Goal: Task Accomplishment & Management: Manage account settings

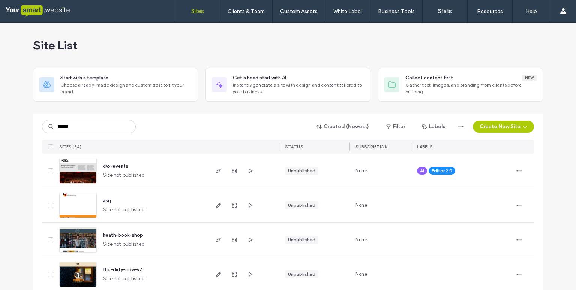
type input "******"
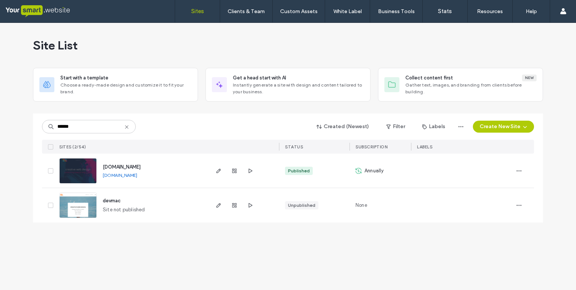
click at [71, 171] on img at bounding box center [78, 184] width 37 height 51
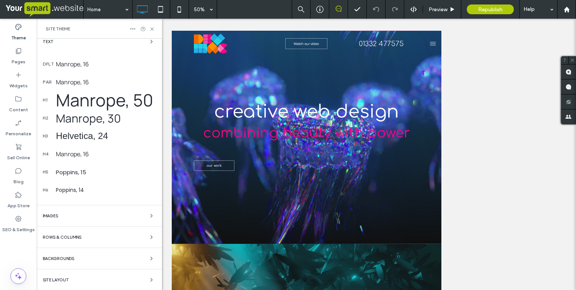
click at [62, 211] on div "Images" at bounding box center [99, 215] width 113 height 9
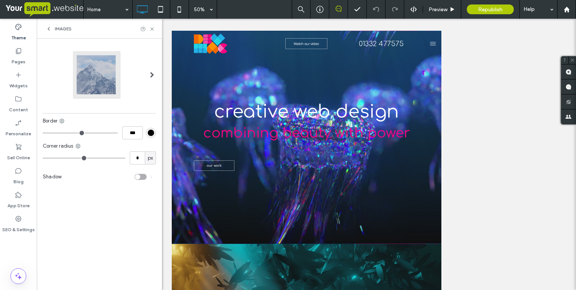
click at [48, 26] on div "Images" at bounding box center [99, 29] width 125 height 20
click at [48, 28] on icon at bounding box center [49, 29] width 6 height 6
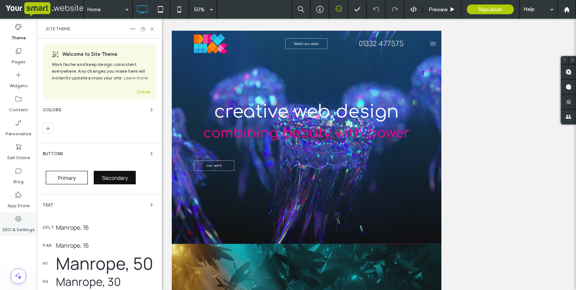
click at [11, 223] on label "SEO & Settings" at bounding box center [18, 228] width 33 height 10
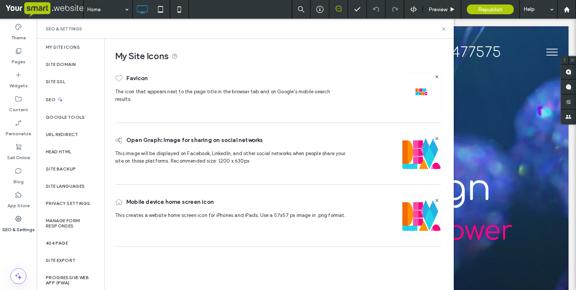
click at [422, 90] on img at bounding box center [421, 92] width 12 height 12
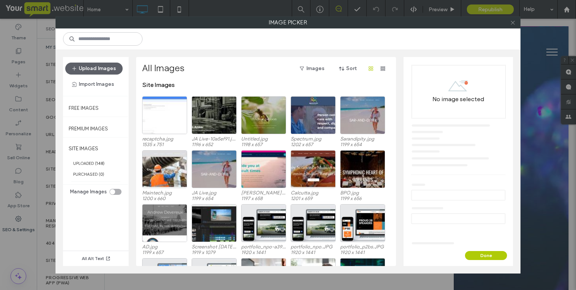
click at [512, 24] on icon at bounding box center [513, 23] width 6 height 6
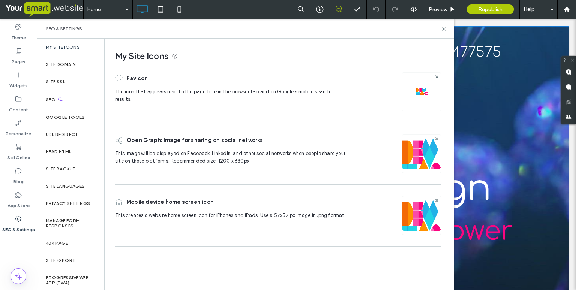
click at [486, 86] on div "creative web design combining beauty with power our work Click To Paste Row" at bounding box center [306, 239] width 524 height 426
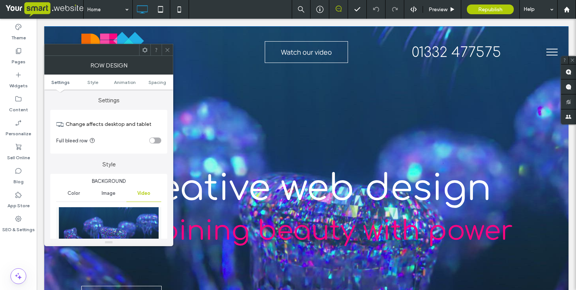
click at [167, 50] on use at bounding box center [167, 50] width 4 height 4
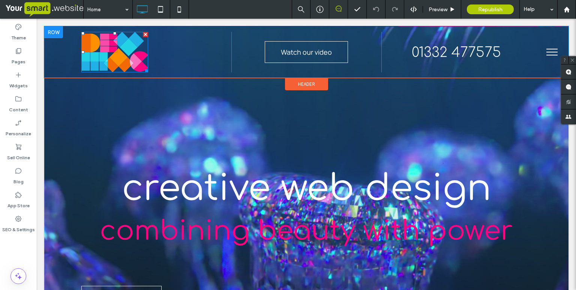
click at [105, 49] on img at bounding box center [114, 52] width 67 height 40
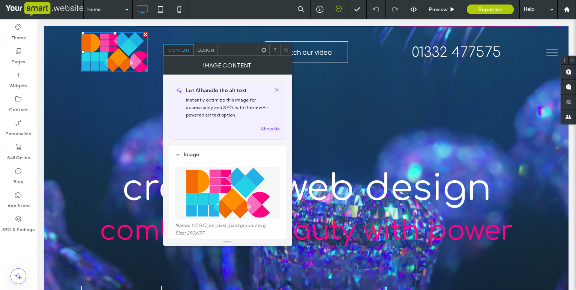
click at [218, 192] on img at bounding box center [228, 193] width 106 height 52
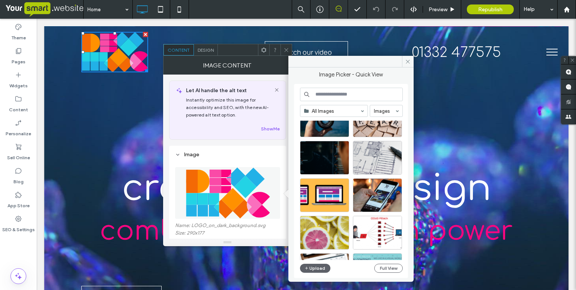
scroll to position [1247, 0]
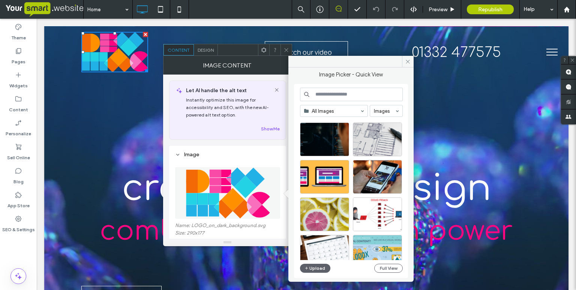
click at [341, 97] on input at bounding box center [351, 94] width 103 height 13
type input "****"
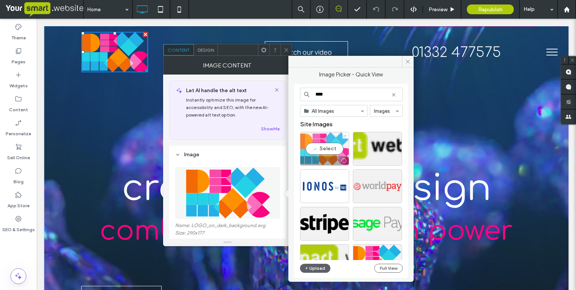
click at [325, 135] on div "Select" at bounding box center [324, 149] width 49 height 34
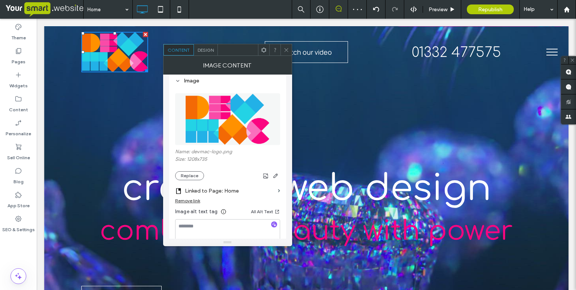
scroll to position [73, 0]
click at [375, 9] on icon at bounding box center [376, 9] width 6 height 6
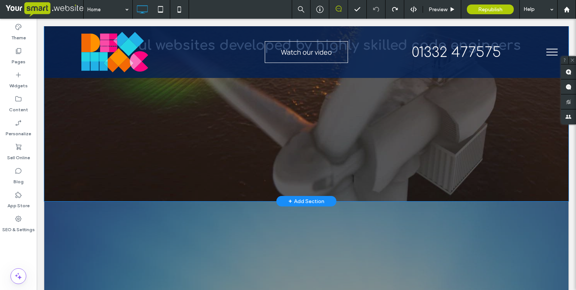
scroll to position [1108, 0]
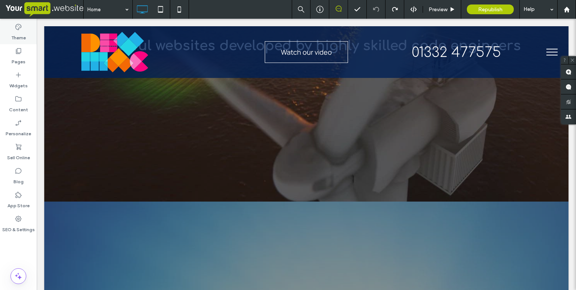
click at [22, 37] on label "Theme" at bounding box center [18, 36] width 15 height 10
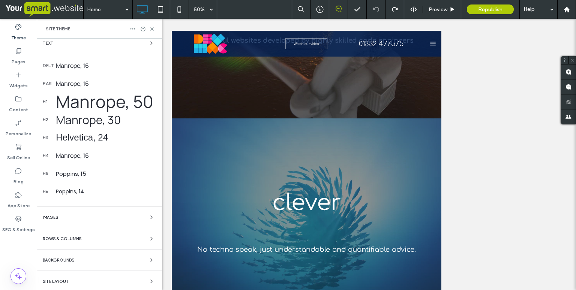
scroll to position [162, 0]
click at [82, 66] on div "Manrope, 16" at bounding box center [106, 65] width 100 height 8
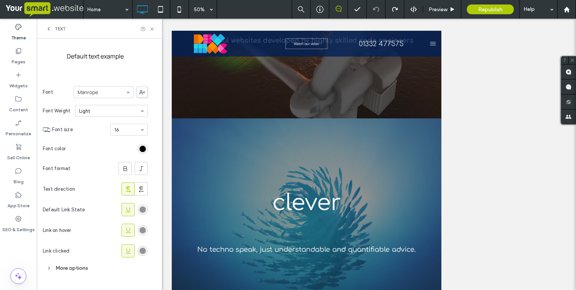
scroll to position [82, 0]
click at [143, 147] on div "rgb(0, 0, 0)" at bounding box center [142, 150] width 6 height 6
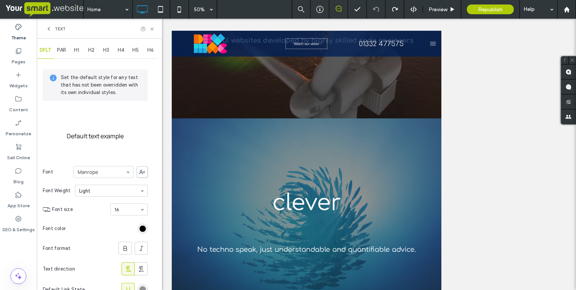
scroll to position [0, 0]
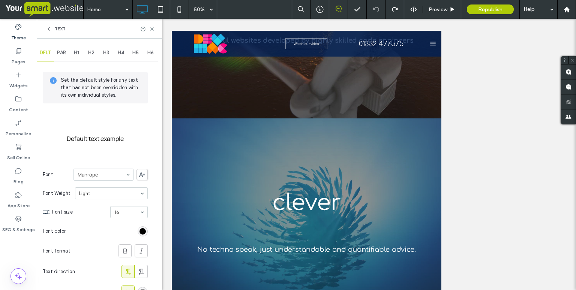
click at [65, 54] on span "PAR" at bounding box center [61, 53] width 9 height 6
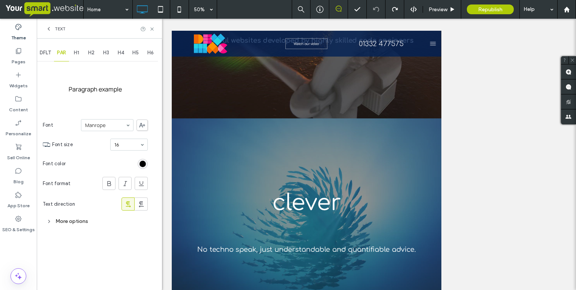
click at [49, 219] on icon at bounding box center [48, 221] width 5 height 5
click at [79, 55] on span "H1" at bounding box center [76, 53] width 5 height 6
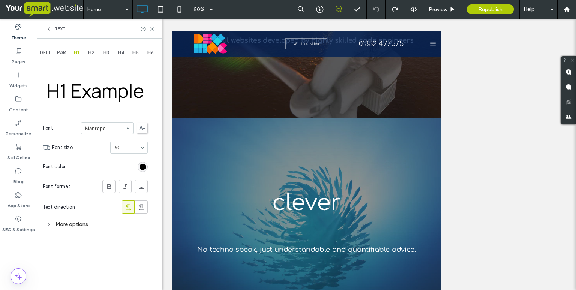
click at [48, 220] on div "More options" at bounding box center [95, 224] width 105 height 10
click at [90, 52] on span "H2" at bounding box center [91, 53] width 6 height 6
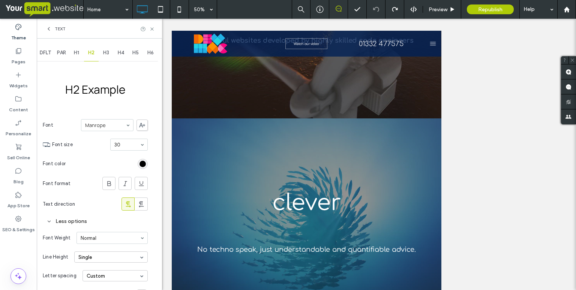
click at [104, 52] on span "H3" at bounding box center [106, 53] width 6 height 6
click at [93, 52] on span "H2" at bounding box center [91, 53] width 6 height 6
click at [102, 52] on div "H3" at bounding box center [106, 53] width 15 height 16
click at [122, 53] on span "H4" at bounding box center [121, 53] width 6 height 6
click at [134, 53] on span "H5" at bounding box center [135, 53] width 6 height 6
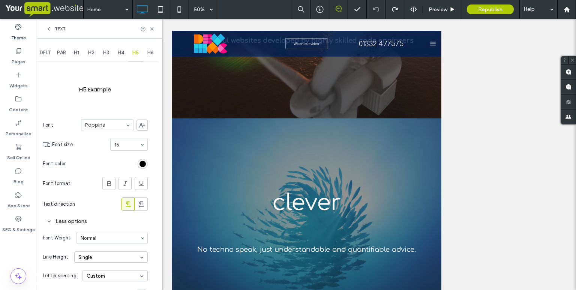
click at [74, 52] on div "H1" at bounding box center [76, 53] width 15 height 16
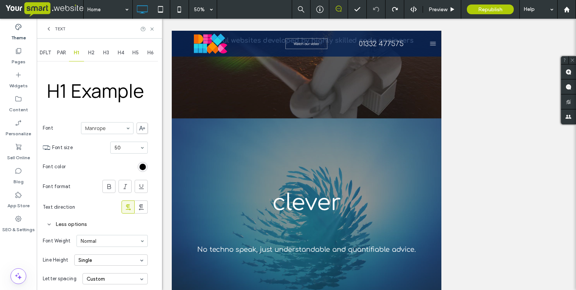
click at [19, 32] on label "Theme" at bounding box center [18, 36] width 15 height 10
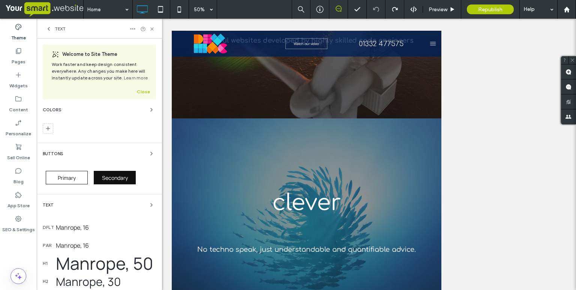
click at [62, 110] on div "Colors" at bounding box center [99, 109] width 113 height 9
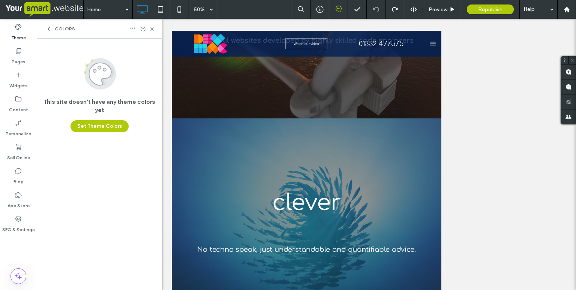
click at [18, 31] on label "Theme" at bounding box center [18, 36] width 15 height 10
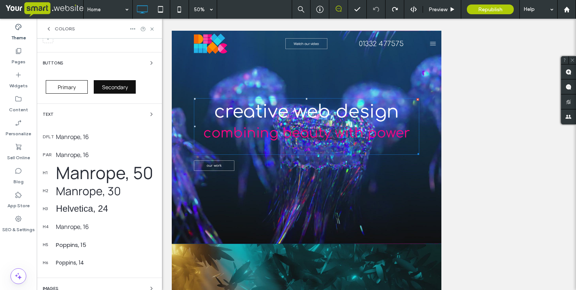
scroll to position [2, 0]
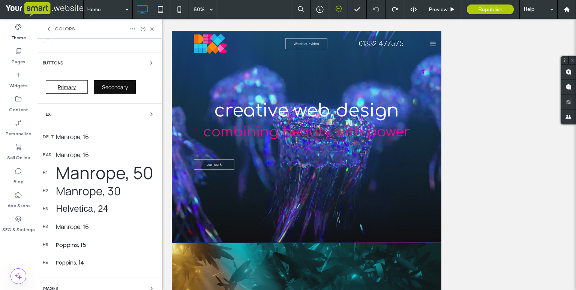
click at [65, 86] on span "Primary" at bounding box center [67, 87] width 18 height 7
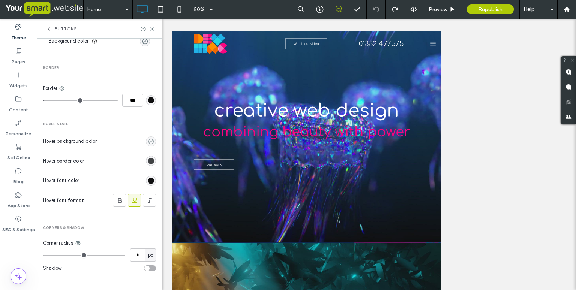
scroll to position [281, 0]
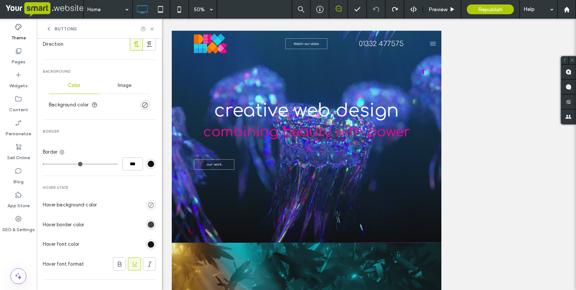
type input "*"
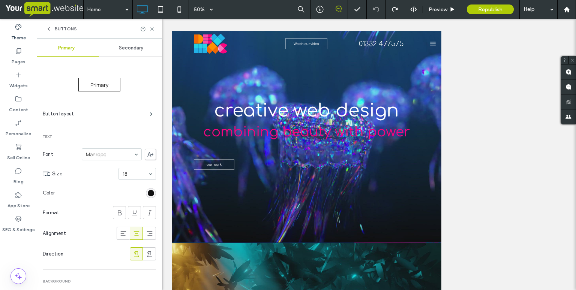
scroll to position [0, 0]
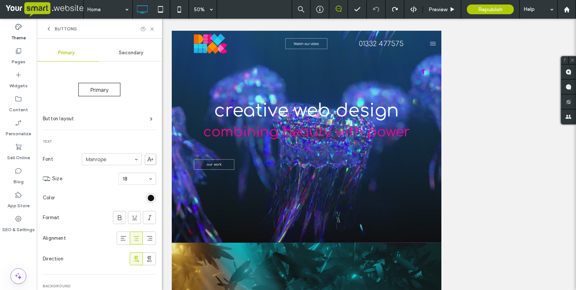
click at [127, 52] on span "Secondary" at bounding box center [131, 53] width 24 height 6
click at [66, 54] on span "Primary" at bounding box center [66, 53] width 16 height 6
click at [436, 52] on span "Watch our video" at bounding box center [440, 56] width 53 height 9
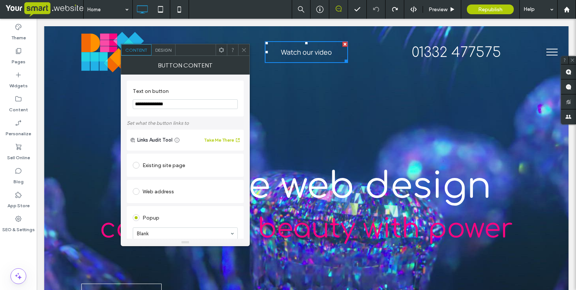
click at [167, 52] on div "Design" at bounding box center [163, 49] width 24 height 11
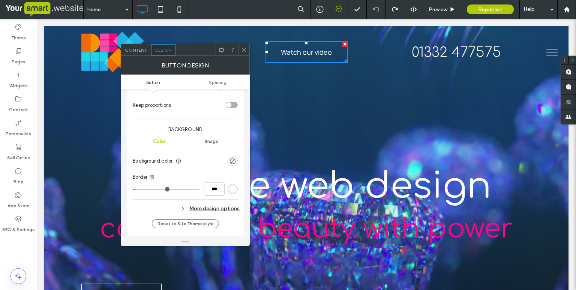
scroll to position [151, 0]
click at [210, 139] on span "Image" at bounding box center [212, 141] width 14 height 6
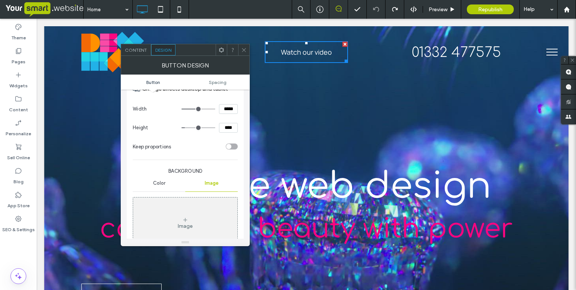
scroll to position [108, 0]
click at [164, 181] on span "Color" at bounding box center [159, 184] width 12 height 6
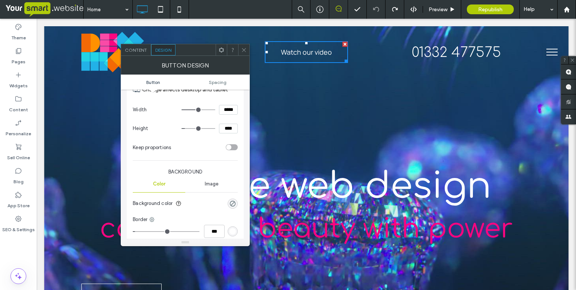
scroll to position [54, 0]
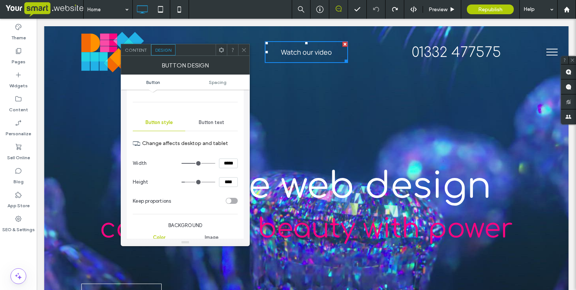
click at [212, 127] on div "Button text" at bounding box center [211, 122] width 52 height 16
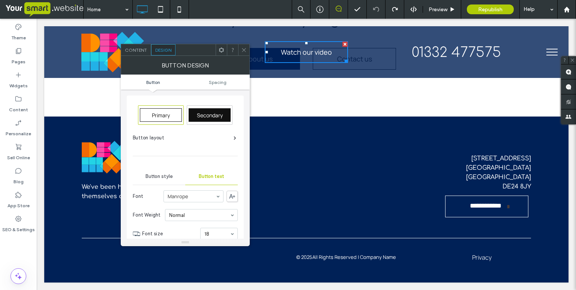
scroll to position [2560, 0]
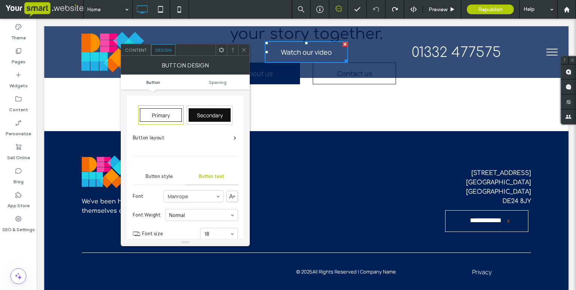
click at [245, 49] on icon at bounding box center [244, 50] width 6 height 6
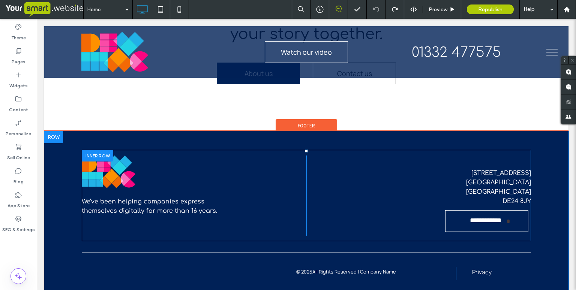
scroll to position [2575, 0]
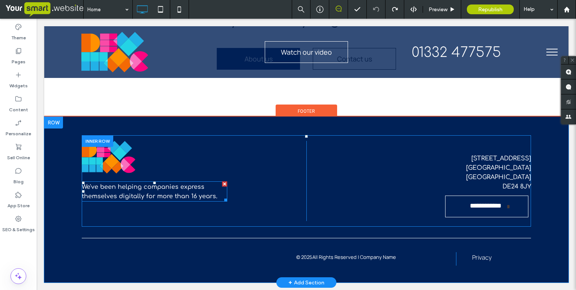
click at [174, 190] on span "We've been helping companies express themselves digitally for more than 16 year…" at bounding box center [150, 192] width 136 height 16
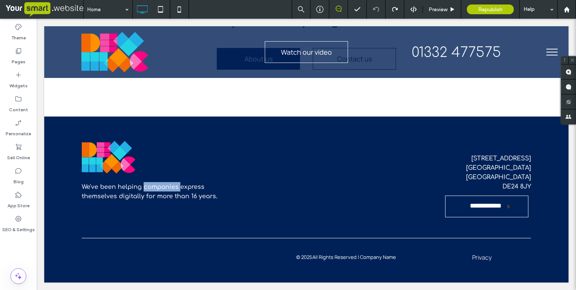
click at [174, 190] on span "We've been helping companies express themselves digitally for more than 16 year…" at bounding box center [150, 192] width 136 height 16
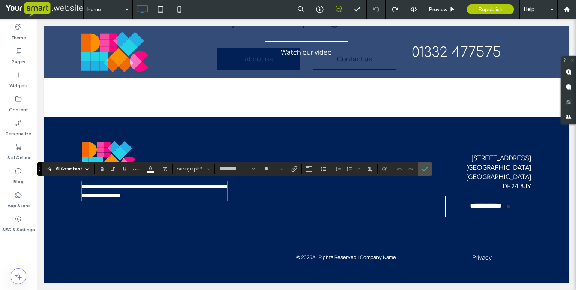
click at [104, 155] on img at bounding box center [109, 157] width 54 height 33
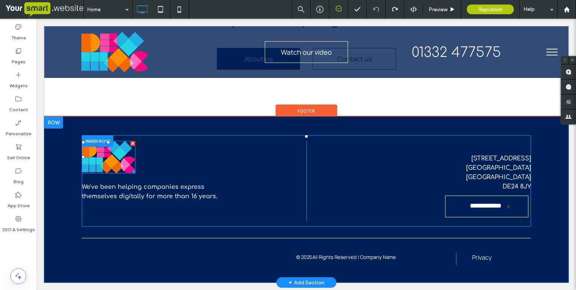
click at [106, 157] on img at bounding box center [109, 157] width 54 height 33
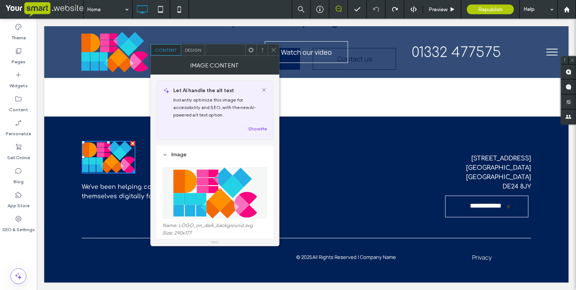
click at [194, 54] on div "Design" at bounding box center [193, 49] width 24 height 11
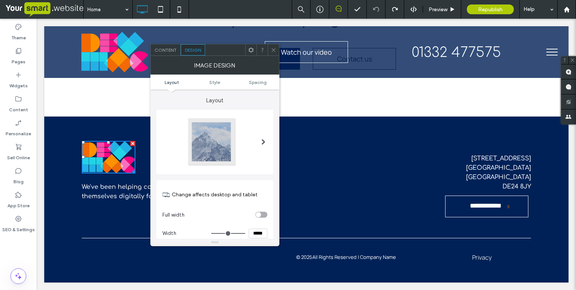
click at [118, 192] on p "We've been helping companies express themselves digitally for more than 16 year…" at bounding box center [154, 191] width 145 height 19
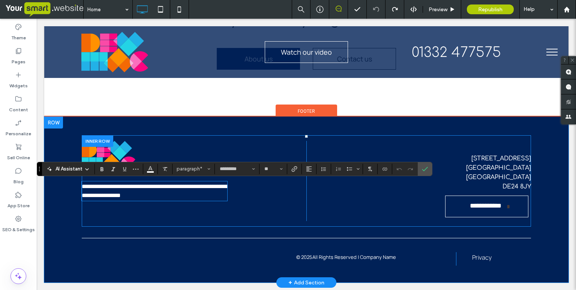
click at [227, 191] on div "**********" at bounding box center [194, 181] width 225 height 80
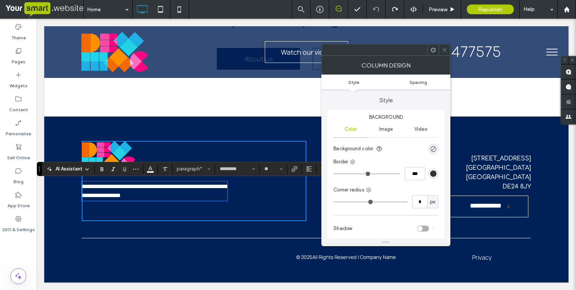
click at [422, 82] on span "Spacing" at bounding box center [418, 82] width 18 height 6
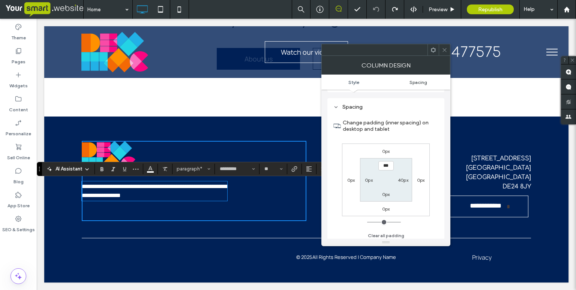
scroll to position [152, 0]
click at [357, 81] on span "Style" at bounding box center [353, 82] width 11 height 6
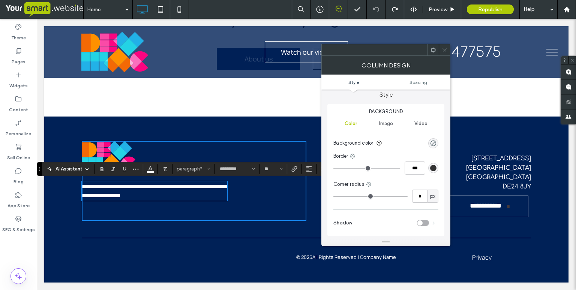
scroll to position [0, 0]
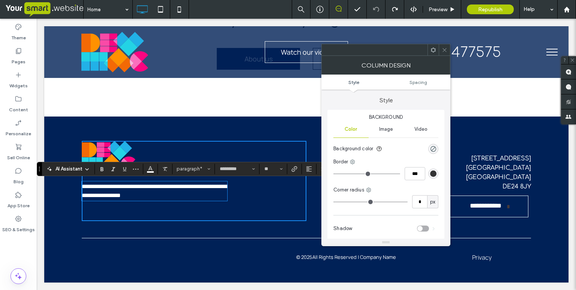
click at [444, 48] on icon at bounding box center [445, 50] width 6 height 6
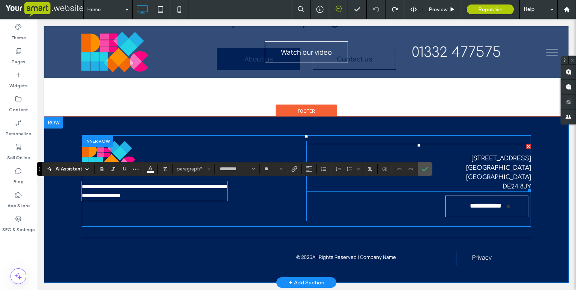
click at [471, 159] on span "19 St Christopher's Way" at bounding box center [501, 158] width 60 height 7
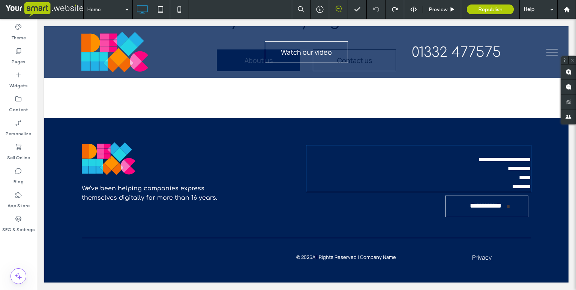
click at [467, 155] on p "﻿" at bounding box center [418, 150] width 225 height 9
type input "*******"
type input "**"
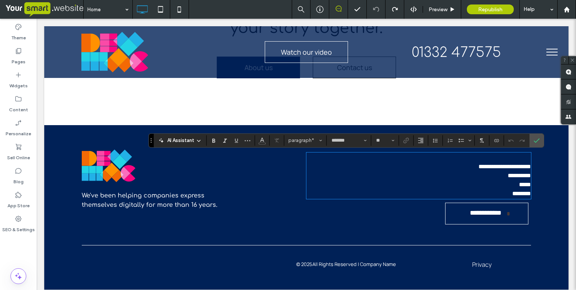
type input "*********"
click at [468, 163] on p "**********" at bounding box center [418, 166] width 225 height 9
copy div "**********"
drag, startPoint x: 295, startPoint y: 266, endPoint x: 406, endPoint y: 256, distance: 111.8
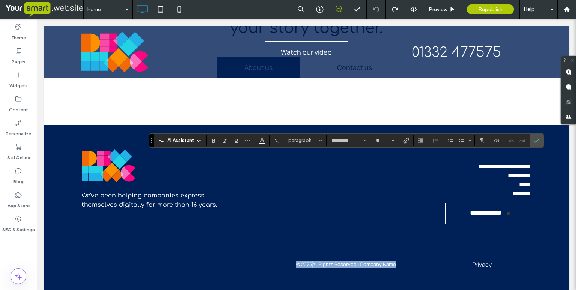
click at [404, 259] on div "© 2025 All Rights Reserved | Company Name Click To Paste Privacy Click To Paste" at bounding box center [306, 266] width 449 height 25
copy div "© 2025 All Rights Reserved | Company Name"
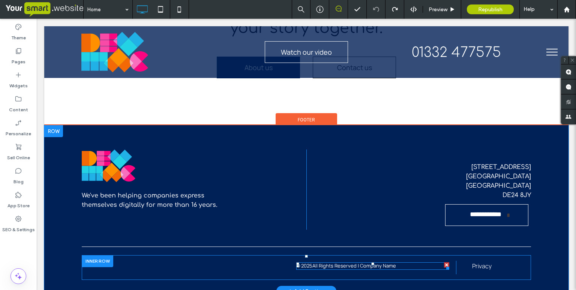
click at [323, 264] on span at bounding box center [372, 265] width 153 height 7
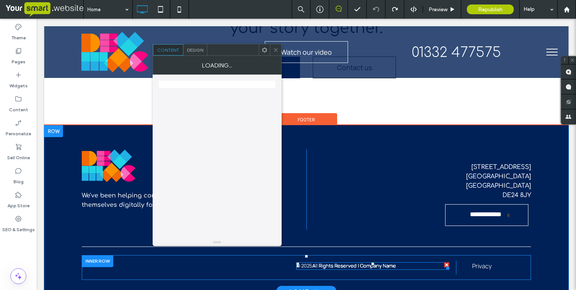
click at [323, 264] on span "All Rights Reserved | Company Name" at bounding box center [354, 265] width 84 height 7
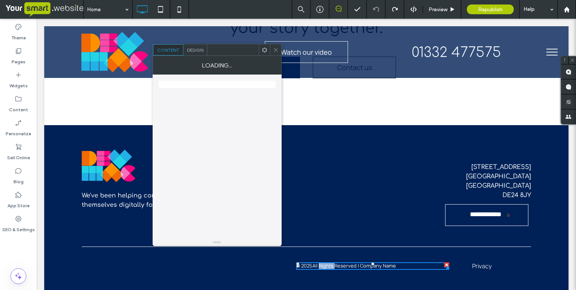
click at [323, 264] on span "All Rights Reserved | Company Name" at bounding box center [354, 265] width 84 height 7
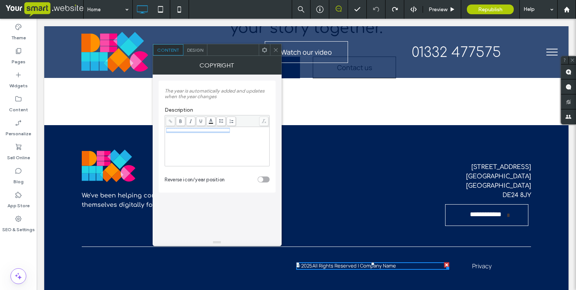
drag, startPoint x: 244, startPoint y: 127, endPoint x: 144, endPoint y: 130, distance: 99.8
click at [153, 130] on div "**********" at bounding box center [217, 157] width 129 height 164
copy span "**********"
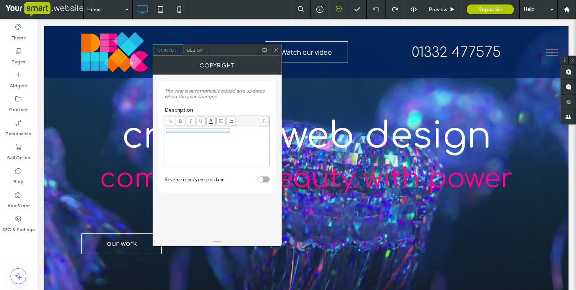
scroll to position [0, 0]
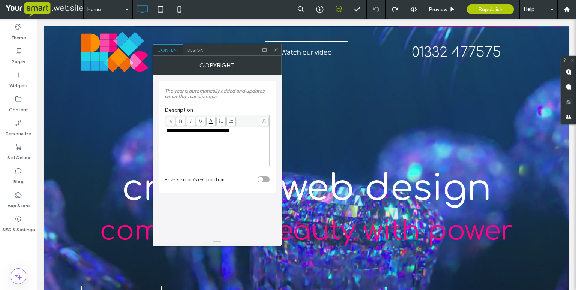
click at [276, 49] on icon at bounding box center [276, 50] width 6 height 6
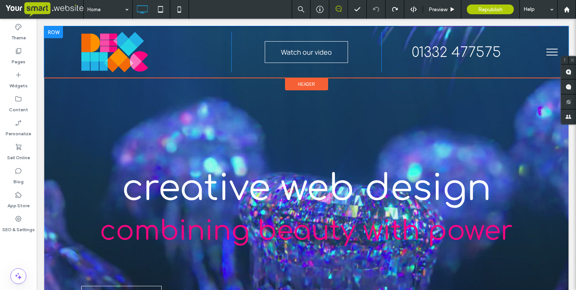
click at [178, 47] on div "Click To Paste" at bounding box center [156, 52] width 150 height 40
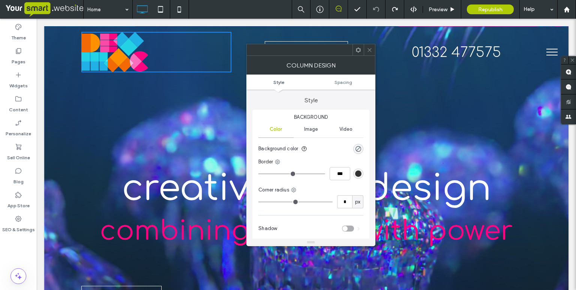
click at [54, 55] on div "Click To Paste Watch our video Click To Paste 01332 477575 Click To Paste" at bounding box center [306, 52] width 524 height 52
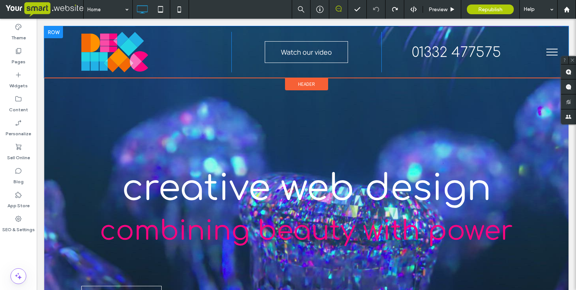
click at [55, 52] on div "Click To Paste Watch our video Click To Paste 01332 477575 Click To Paste" at bounding box center [306, 52] width 524 height 52
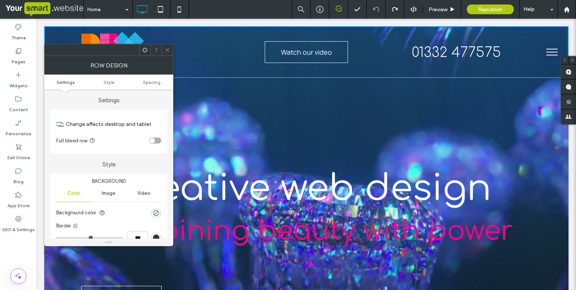
click at [218, 34] on div "Click To Paste" at bounding box center [156, 52] width 150 height 40
click at [246, 81] on div "creative web design combining beauty with power our work Click To Paste Row + A…" at bounding box center [306, 239] width 524 height 426
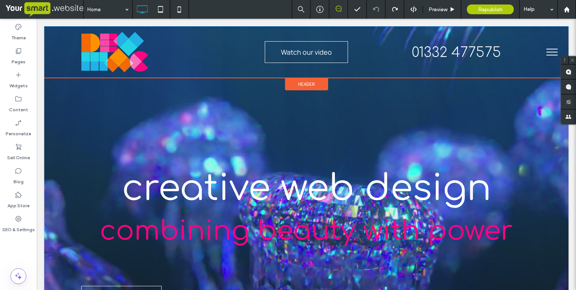
click at [297, 83] on div "Header" at bounding box center [306, 84] width 43 height 12
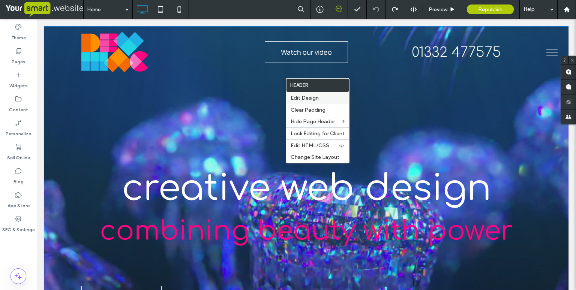
click at [307, 99] on span "Edit Design" at bounding box center [305, 98] width 28 height 6
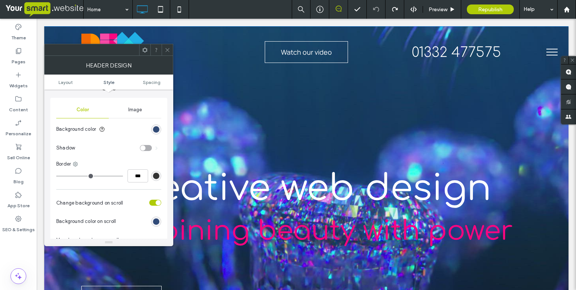
scroll to position [90, 0]
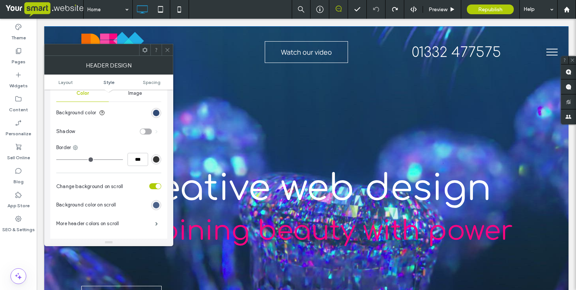
click at [155, 205] on div "rgba(0, 33, 87, 0.8)" at bounding box center [156, 205] width 6 height 6
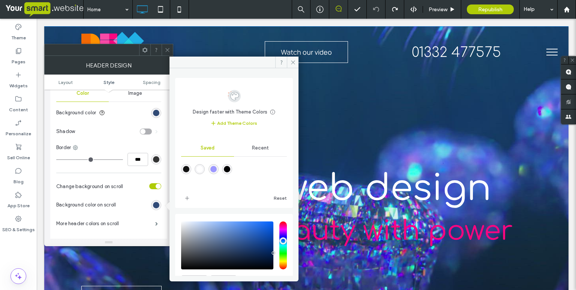
scroll to position [40, 0]
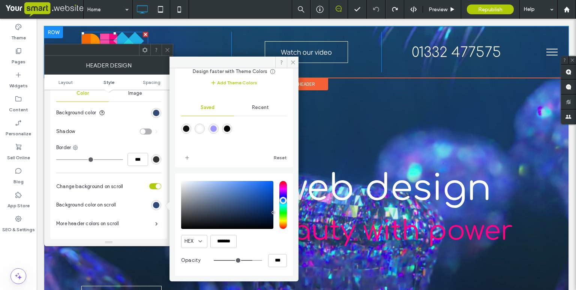
click at [103, 40] on img at bounding box center [114, 52] width 67 height 40
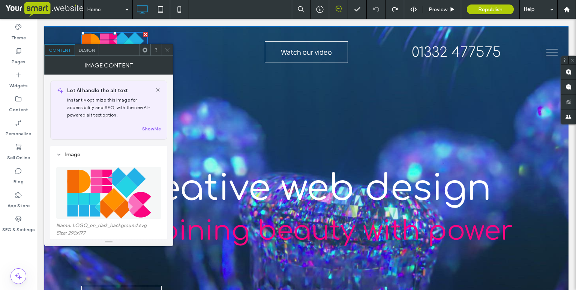
click at [86, 54] on div "Design" at bounding box center [87, 49] width 24 height 11
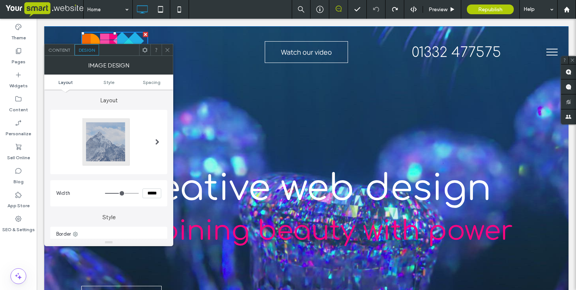
click at [168, 50] on icon at bounding box center [168, 50] width 6 height 6
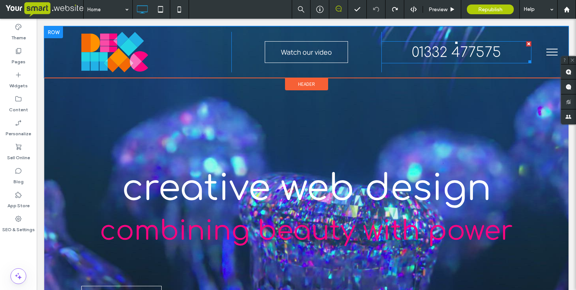
click at [436, 56] on span "01332 477575" at bounding box center [456, 52] width 89 height 15
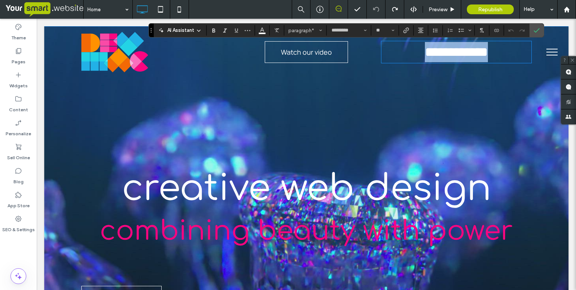
click at [299, 76] on div "**********" at bounding box center [306, 52] width 524 height 52
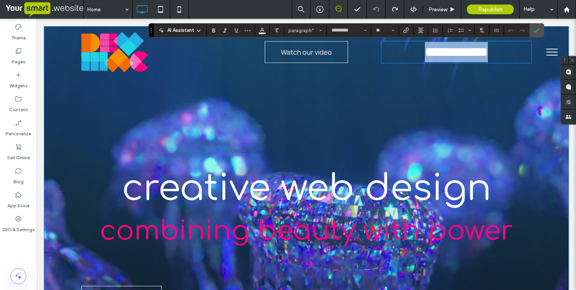
scroll to position [10, 0]
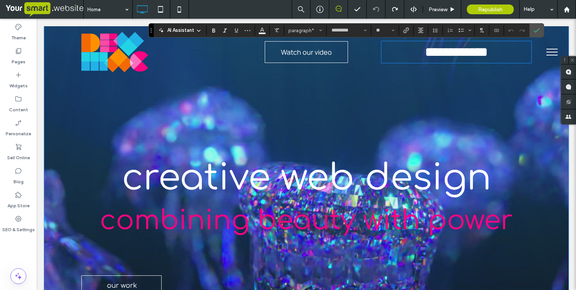
click at [273, 88] on div "creative web design combining beauty with power our work Click To Paste Row + A…" at bounding box center [306, 229] width 524 height 426
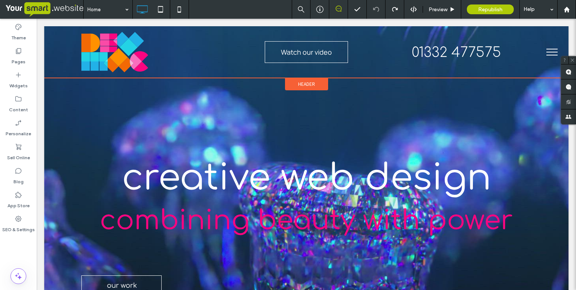
click at [314, 84] on span "Header" at bounding box center [306, 84] width 17 height 6
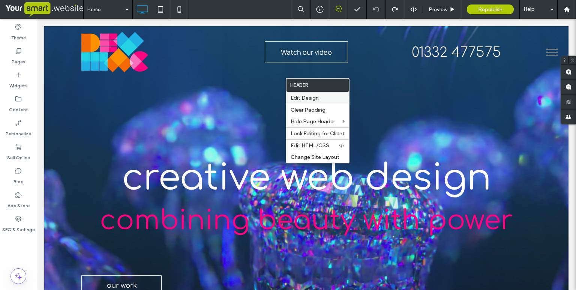
click at [305, 97] on span "Edit Design" at bounding box center [305, 98] width 28 height 6
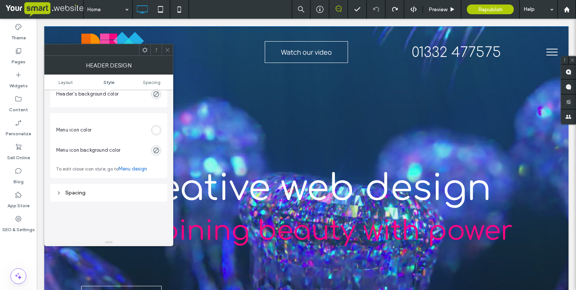
scroll to position [396, 0]
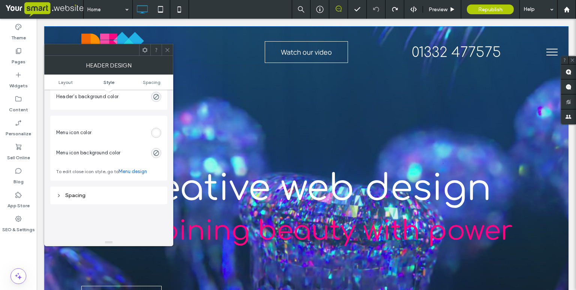
click at [137, 172] on link "Menu design" at bounding box center [132, 171] width 28 height 7
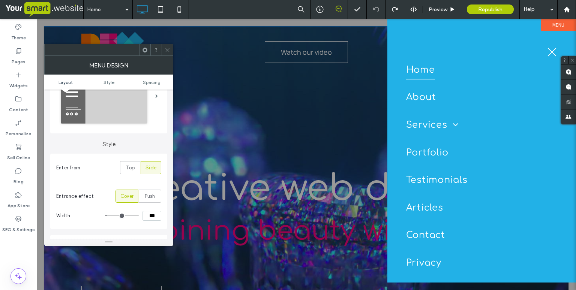
scroll to position [0, 0]
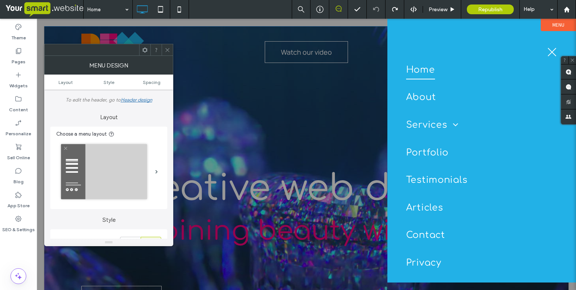
click at [168, 53] on span at bounding box center [168, 49] width 6 height 11
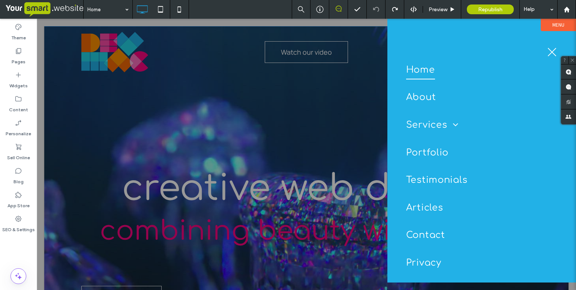
click at [249, 51] on div at bounding box center [306, 154] width 539 height 271
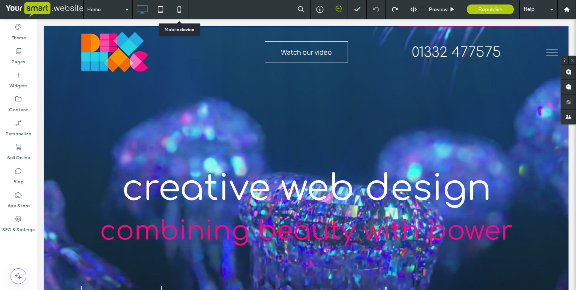
click at [180, 10] on icon at bounding box center [179, 9] width 15 height 15
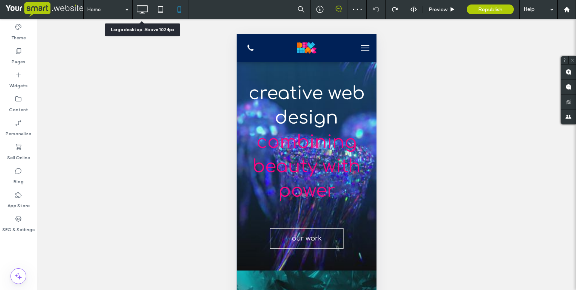
click at [143, 8] on icon at bounding box center [142, 9] width 15 height 15
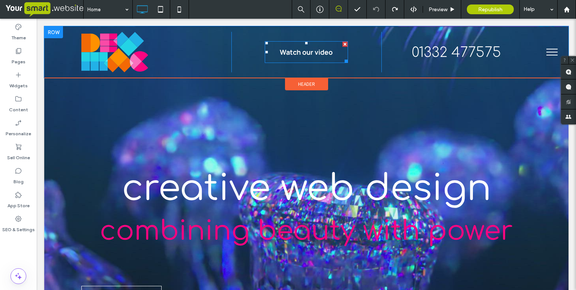
click at [308, 51] on span "Watch our video" at bounding box center [306, 52] width 53 height 9
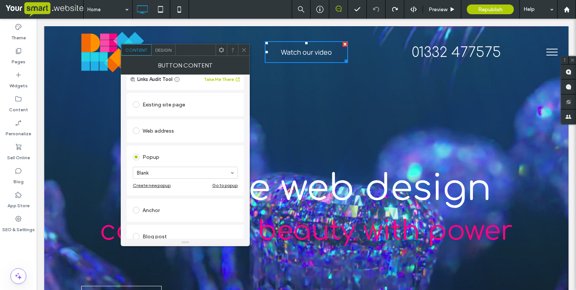
scroll to position [64, 0]
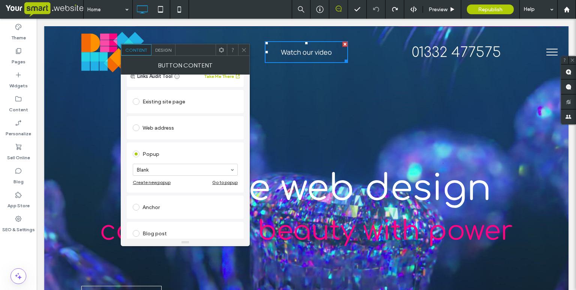
click at [227, 184] on div "Go to popup" at bounding box center [224, 183] width 25 height 6
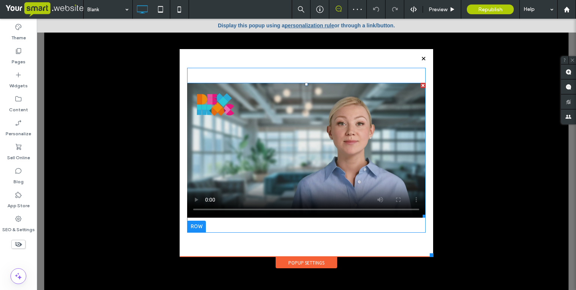
click at [250, 89] on span at bounding box center [306, 150] width 238 height 135
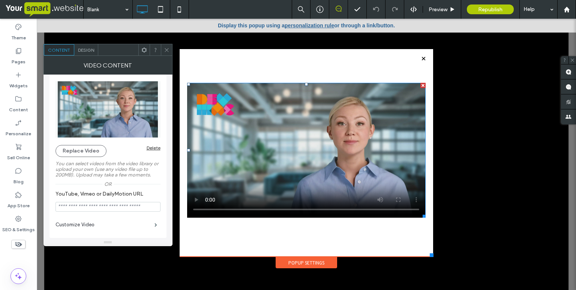
scroll to position [9, 0]
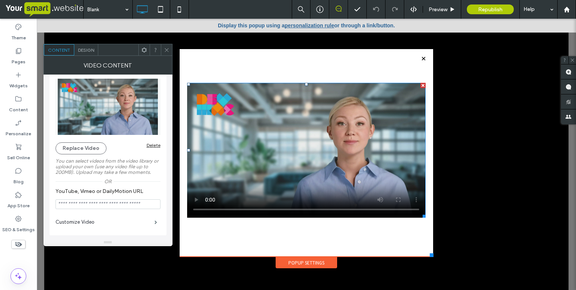
click at [106, 116] on img at bounding box center [107, 107] width 105 height 56
click at [422, 58] on div at bounding box center [423, 59] width 10 height 10
click at [169, 54] on div at bounding box center [166, 49] width 11 height 11
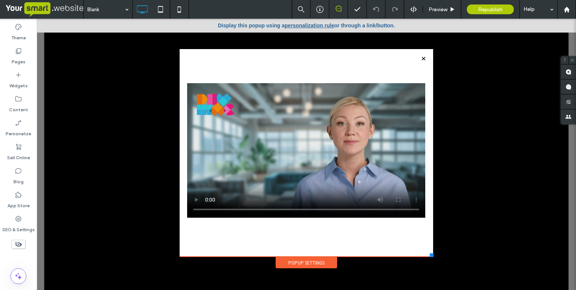
click at [417, 57] on div "Click To Paste" at bounding box center [306, 153] width 253 height 208
click at [426, 56] on div at bounding box center [423, 59] width 10 height 10
click at [26, 56] on div "Pages" at bounding box center [18, 56] width 37 height 24
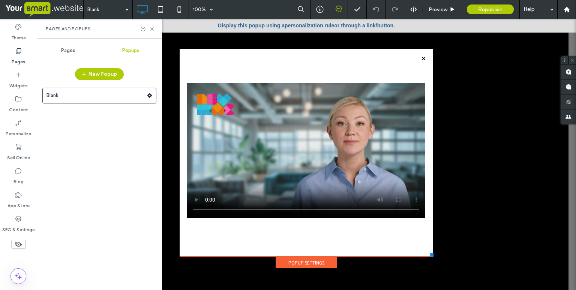
click at [71, 49] on span "Pages" at bounding box center [68, 51] width 14 height 6
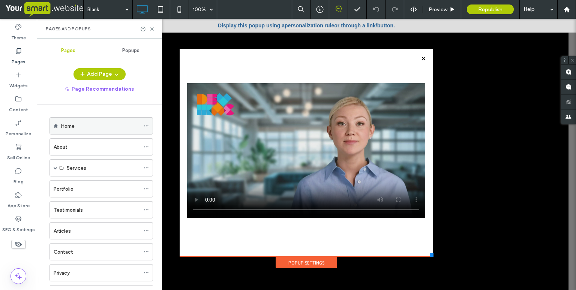
click at [69, 129] on label "Home" at bounding box center [67, 126] width 13 height 13
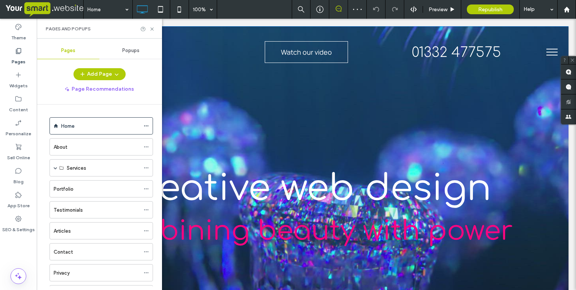
click at [195, 116] on div "creative web design combining beauty with power our work Click To Paste Row + A…" at bounding box center [306, 239] width 524 height 426
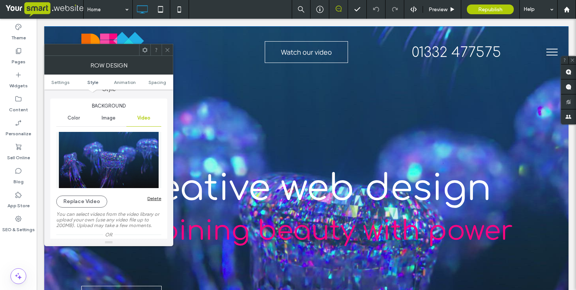
scroll to position [76, 0]
click at [84, 201] on button "Replace Video" at bounding box center [81, 201] width 51 height 12
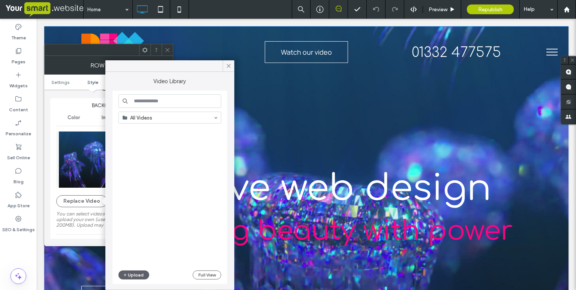
scroll to position [304, 0]
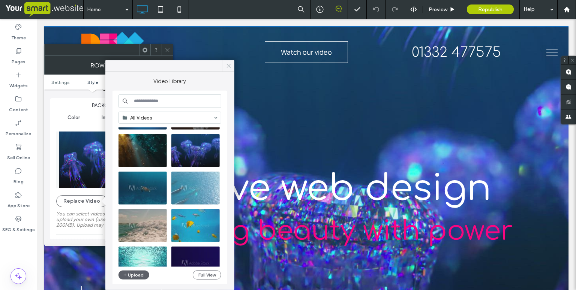
click at [226, 67] on icon at bounding box center [228, 66] width 7 height 7
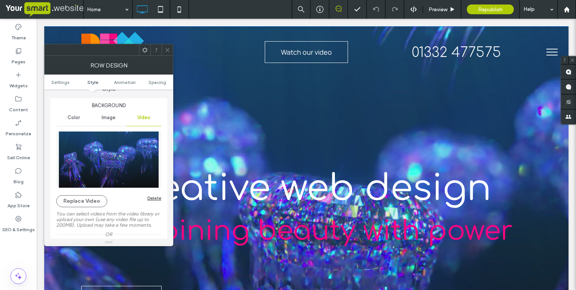
click at [108, 195] on div "Replace Video Delete" at bounding box center [108, 201] width 105 height 12
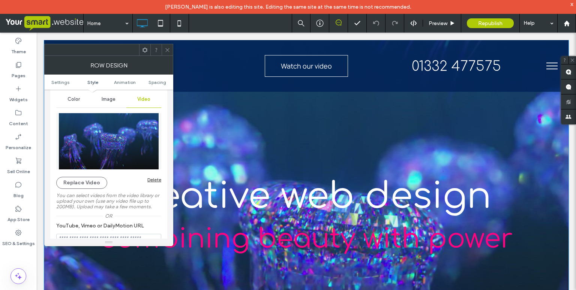
scroll to position [0, 0]
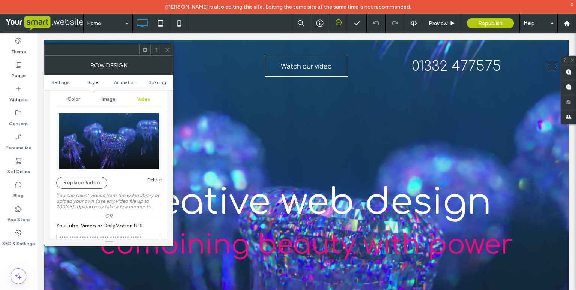
click at [169, 48] on icon at bounding box center [168, 50] width 6 height 6
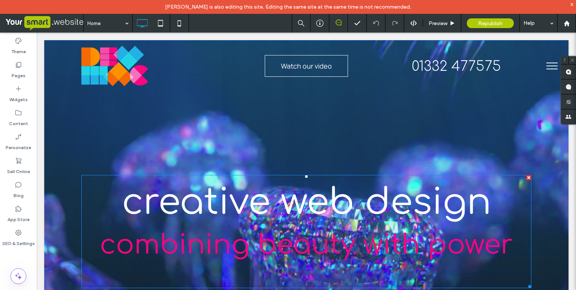
click at [264, 200] on span "creative web design" at bounding box center [306, 202] width 369 height 40
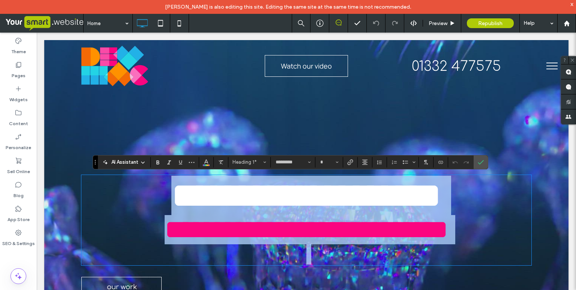
click at [263, 206] on span "**********" at bounding box center [306, 196] width 270 height 36
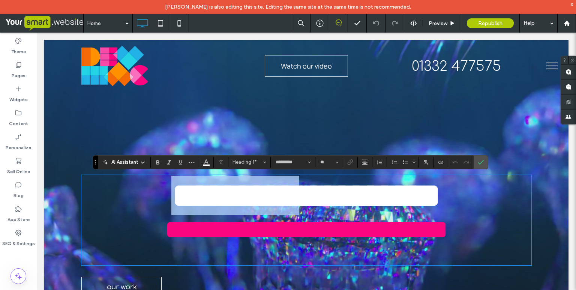
click at [263, 206] on span "**********" at bounding box center [306, 196] width 270 height 36
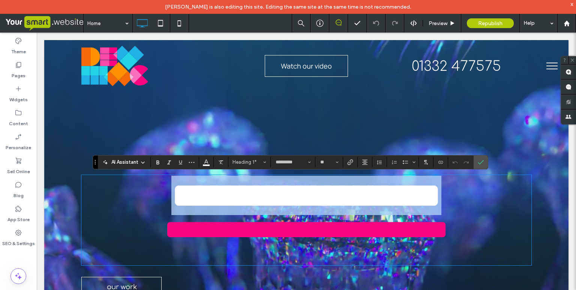
click at [492, 200] on h1 "**********" at bounding box center [306, 195] width 450 height 39
copy span "**********"
type input "**"
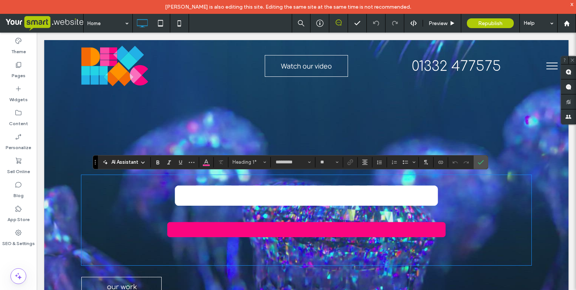
click at [231, 243] on span "**********" at bounding box center [306, 229] width 283 height 27
click at [232, 243] on span "**********" at bounding box center [306, 229] width 283 height 27
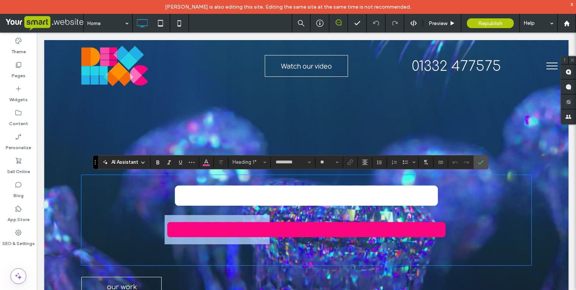
click at [232, 243] on span "**********" at bounding box center [306, 229] width 283 height 27
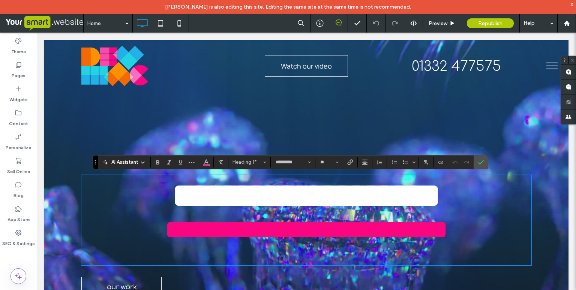
click at [283, 243] on span "**********" at bounding box center [306, 229] width 283 height 27
click at [205, 164] on icon "Color" at bounding box center [206, 162] width 6 height 6
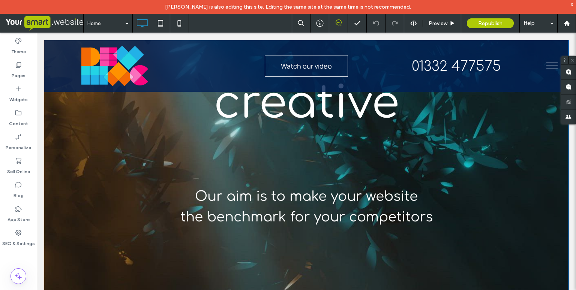
scroll to position [543, 0]
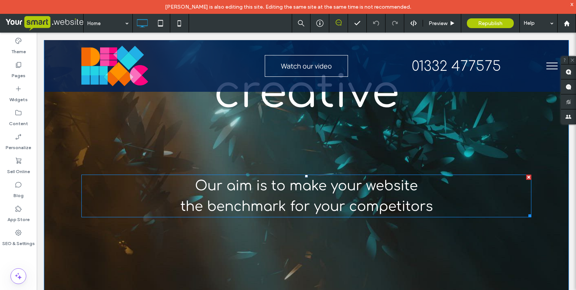
click at [258, 187] on span "Our aim is to make your website" at bounding box center [306, 185] width 223 height 15
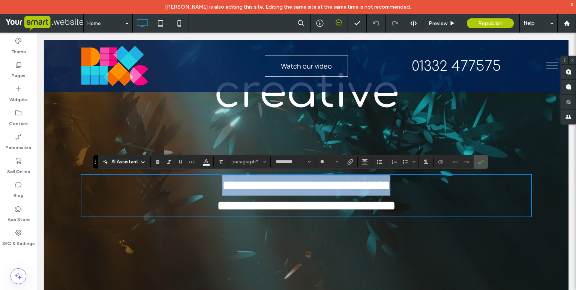
click at [258, 187] on span "**********" at bounding box center [306, 185] width 168 height 13
click at [302, 190] on span "**********" at bounding box center [306, 185] width 168 height 13
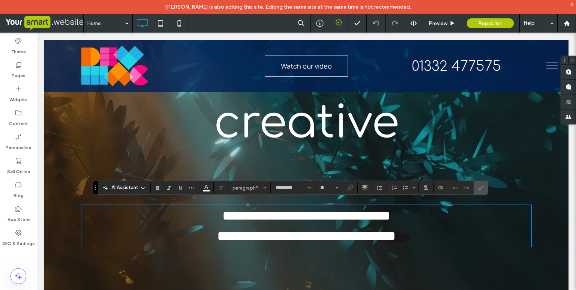
scroll to position [448, 0]
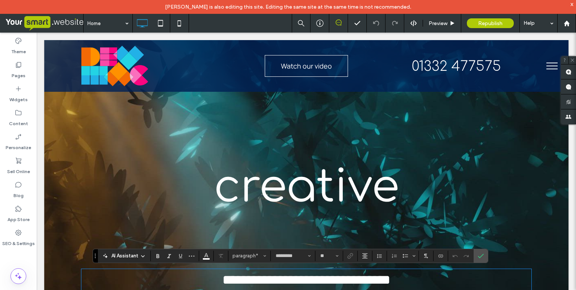
click at [276, 202] on span "creative" at bounding box center [307, 187] width 186 height 50
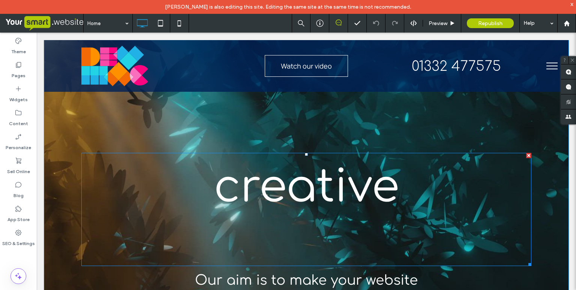
click at [276, 193] on span "creative" at bounding box center [307, 187] width 186 height 50
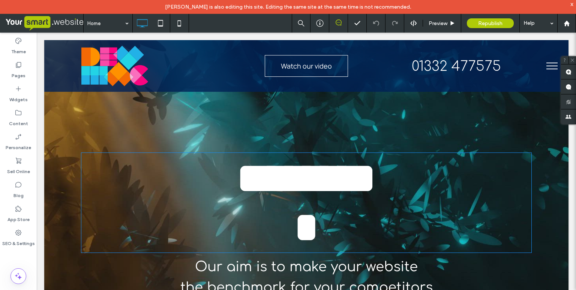
type input "*********"
type input "***"
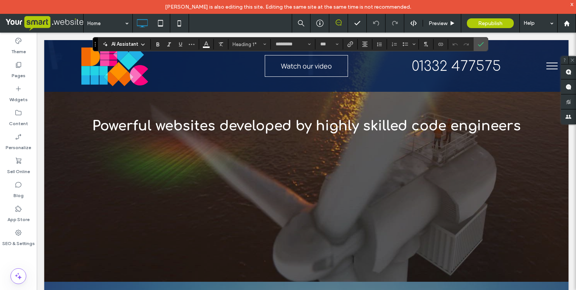
scroll to position [1028, 0]
click at [249, 134] on span "Powerful websites developed by highly skilled code engineers" at bounding box center [306, 126] width 429 height 15
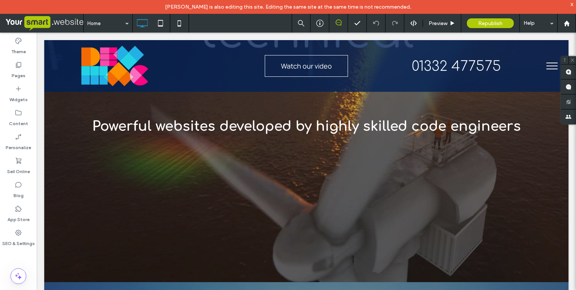
click at [249, 134] on span "Powerful websites developed by highly skilled code engineers" at bounding box center [306, 126] width 429 height 15
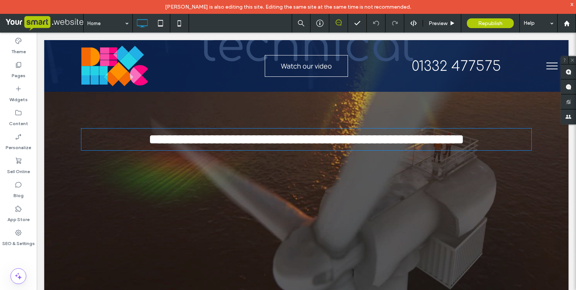
click at [249, 145] on strong "**********" at bounding box center [306, 139] width 315 height 13
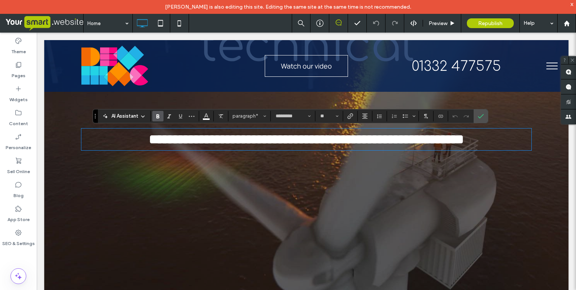
click at [327, 206] on div at bounding box center [306, 86] width 524 height 418
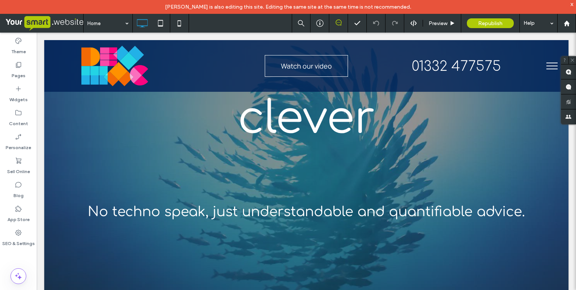
scroll to position [1379, 0]
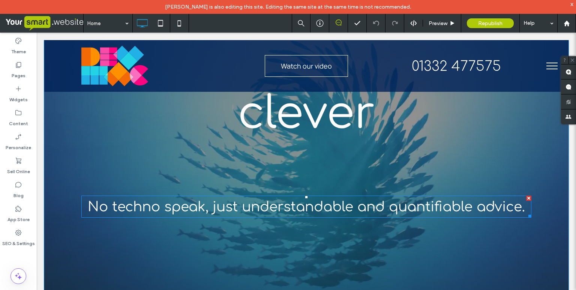
click at [295, 205] on span "No techno speak, just understandable and quantifiable advice." at bounding box center [306, 206] width 437 height 15
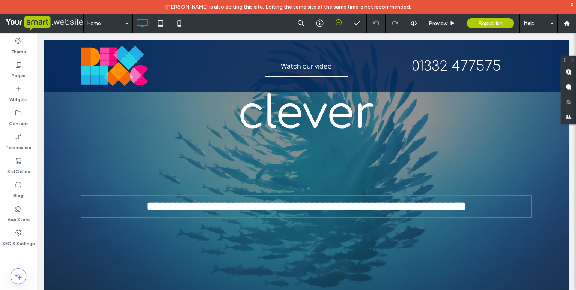
click at [295, 205] on span "**********" at bounding box center [306, 206] width 320 height 13
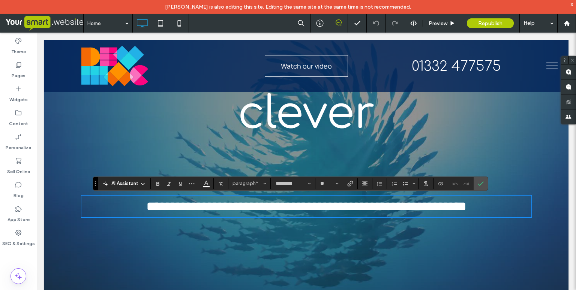
click at [295, 205] on span "**********" at bounding box center [306, 206] width 320 height 13
click at [114, 138] on h1 "clever" at bounding box center [306, 110] width 450 height 61
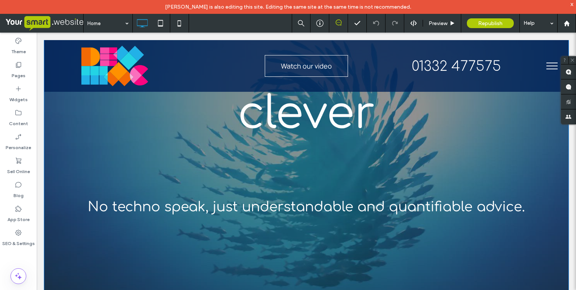
click at [77, 145] on div at bounding box center [306, 154] width 524 height 418
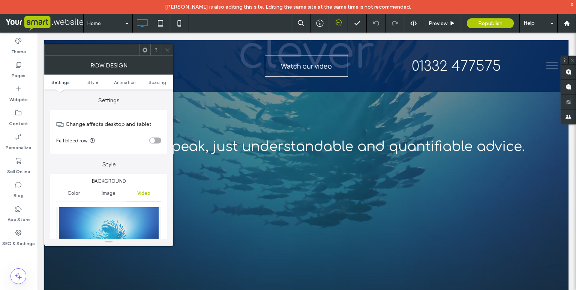
scroll to position [1435, 0]
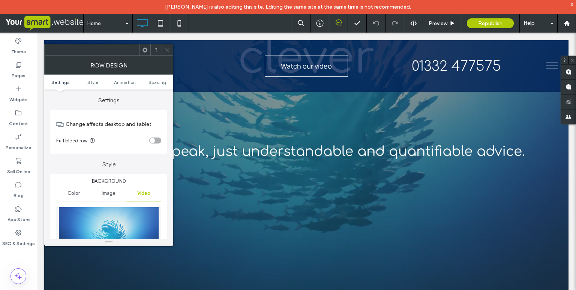
click at [160, 269] on div at bounding box center [306, 98] width 524 height 418
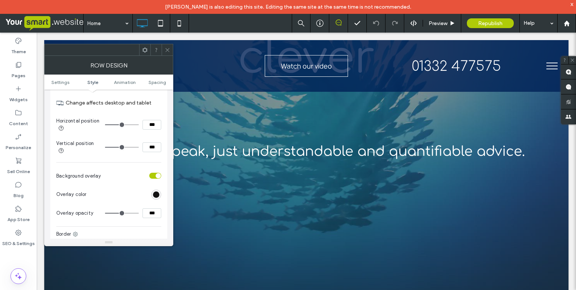
scroll to position [298, 0]
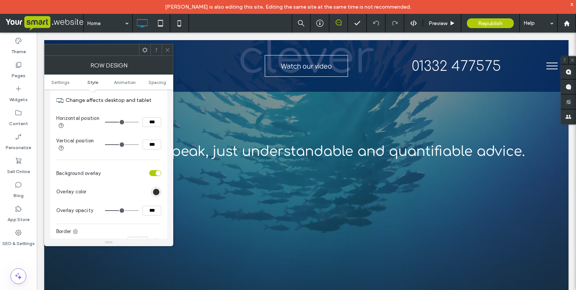
click at [156, 194] on div "rgb(17, 17, 17)" at bounding box center [156, 192] width 6 height 6
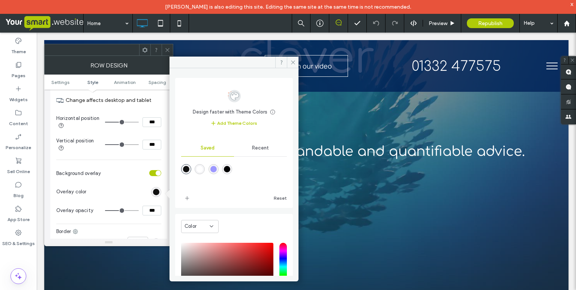
scroll to position [43, 0]
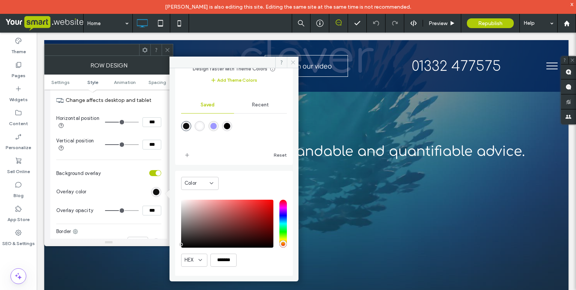
click at [294, 61] on icon at bounding box center [293, 63] width 6 height 6
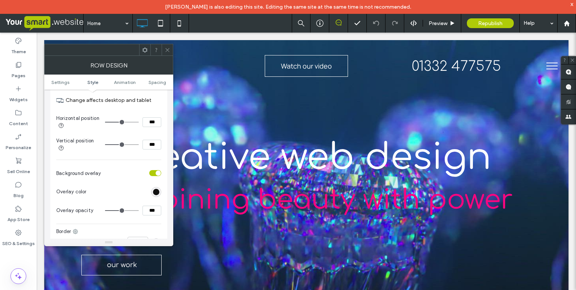
scroll to position [0, 0]
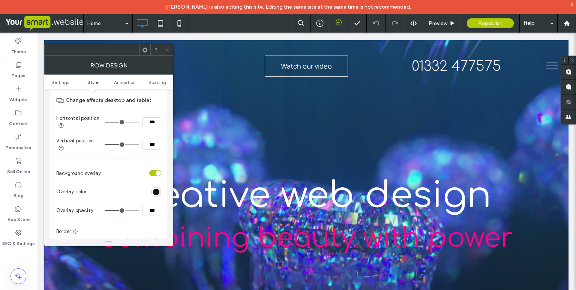
click at [277, 121] on div "creative web design combining beauty with power our work Click To Paste Row + A…" at bounding box center [306, 246] width 524 height 426
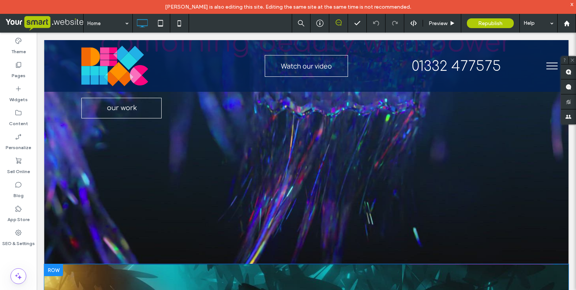
scroll to position [192, 0]
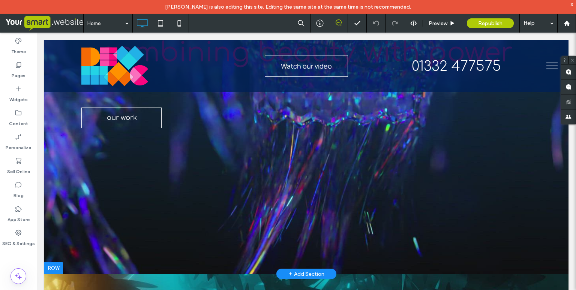
click at [50, 130] on div "creative web design combining beauty with power our work Click To Paste Row + A…" at bounding box center [306, 61] width 524 height 426
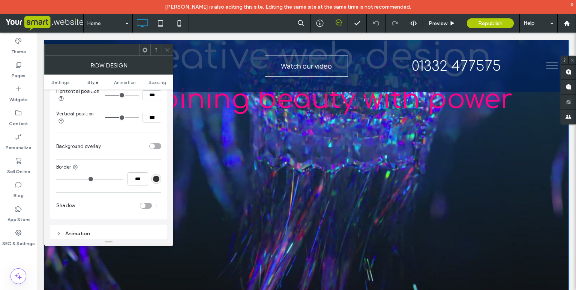
scroll to position [169, 0]
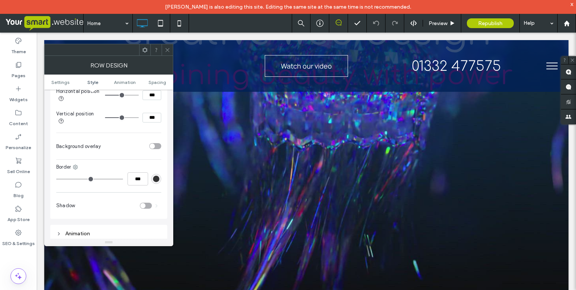
click at [168, 48] on icon at bounding box center [168, 50] width 6 height 6
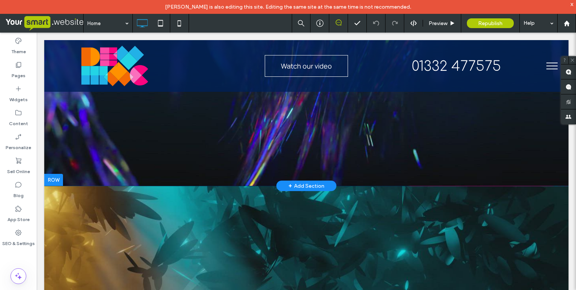
scroll to position [305, 0]
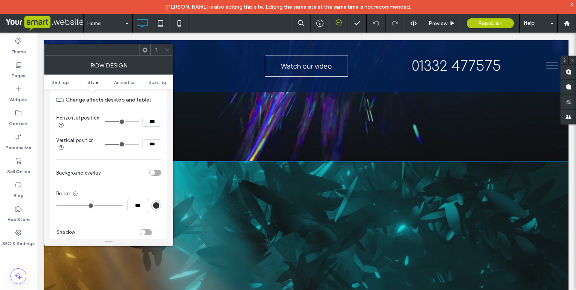
scroll to position [303, 0]
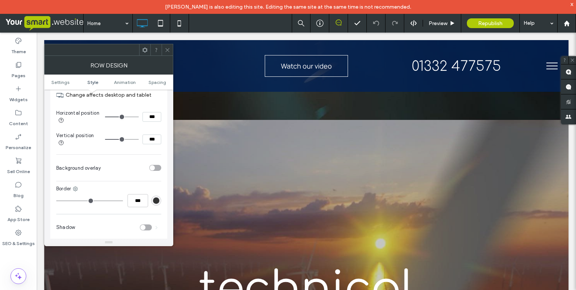
scroll to position [790, 0]
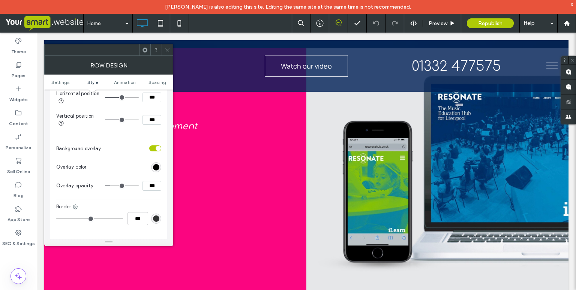
scroll to position [1695, 0]
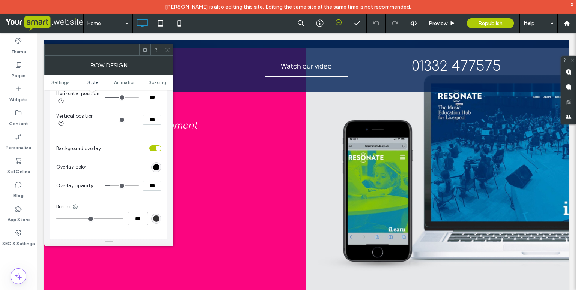
drag, startPoint x: 167, startPoint y: 50, endPoint x: 148, endPoint y: 48, distance: 18.8
click at [167, 50] on icon at bounding box center [168, 50] width 6 height 6
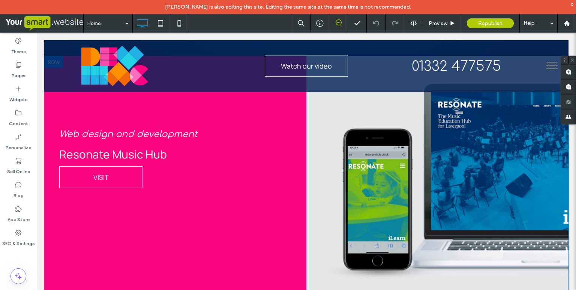
scroll to position [1677, 0]
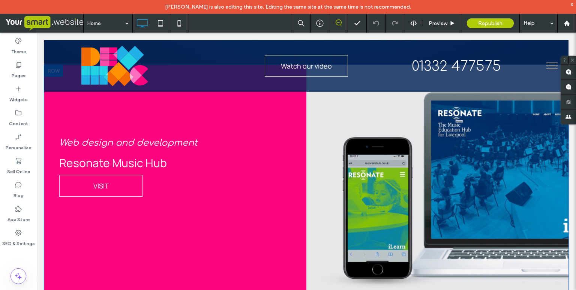
click at [514, 114] on div "Click To Paste" at bounding box center [437, 187] width 262 height 244
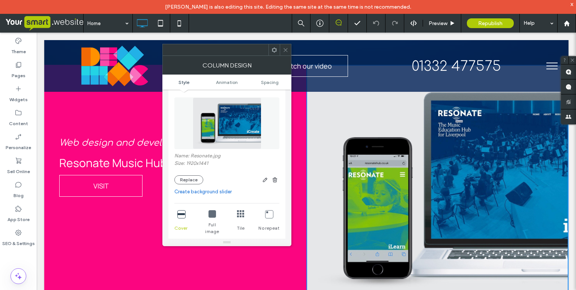
scroll to position [30, 0]
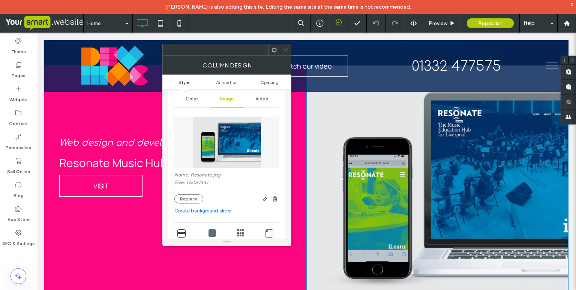
click at [284, 48] on icon at bounding box center [286, 50] width 6 height 6
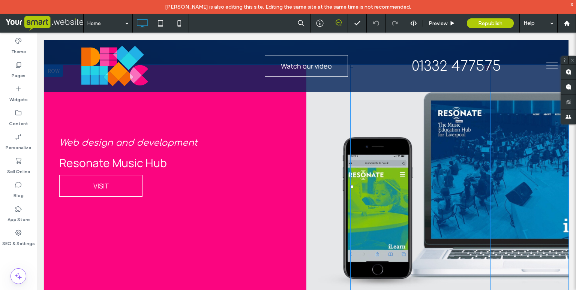
click at [373, 176] on div at bounding box center [420, 187] width 140 height 244
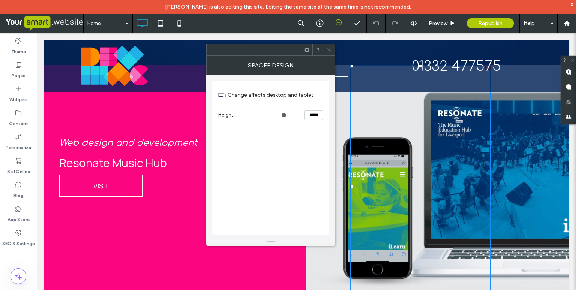
click at [329, 48] on icon at bounding box center [330, 50] width 6 height 6
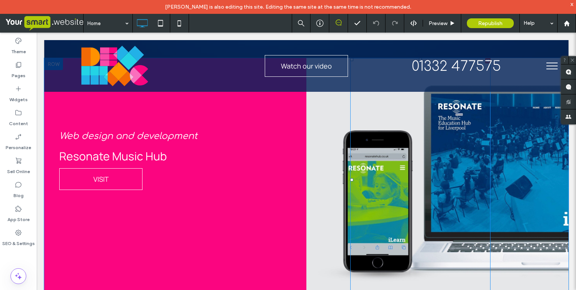
scroll to position [1683, 0]
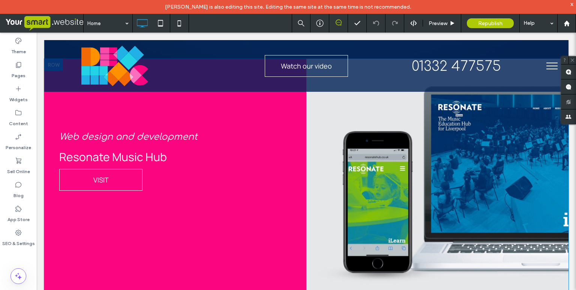
click at [329, 131] on div "Click To Paste" at bounding box center [437, 181] width 262 height 244
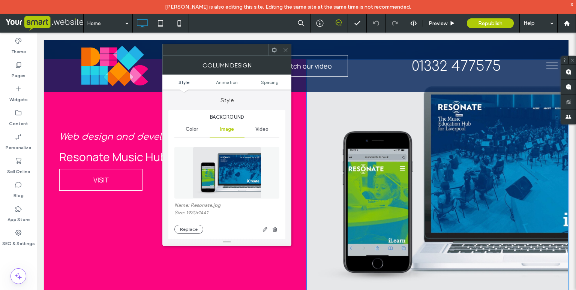
click at [103, 106] on div "Web design and development Resonate Music Hub VISIT Click To Paste" at bounding box center [175, 181] width 262 height 244
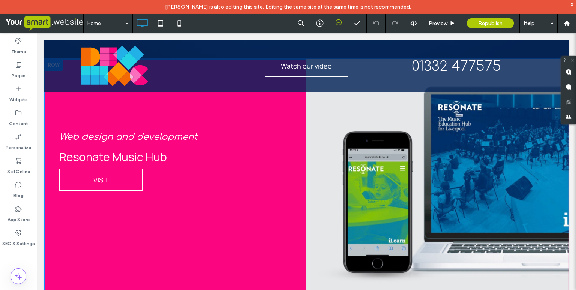
click at [106, 106] on div "Web design and development Resonate Music Hub VISIT Click To Paste" at bounding box center [175, 181] width 262 height 244
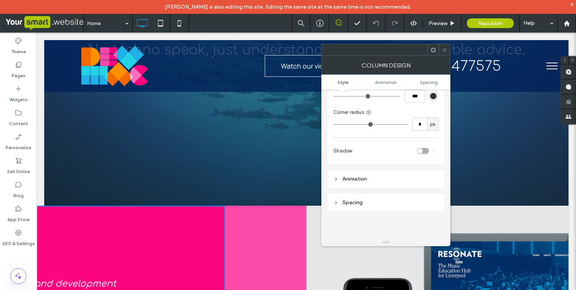
scroll to position [0, 0]
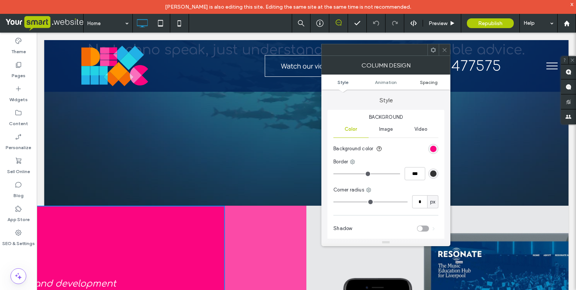
click at [431, 81] on span "Spacing" at bounding box center [429, 82] width 18 height 6
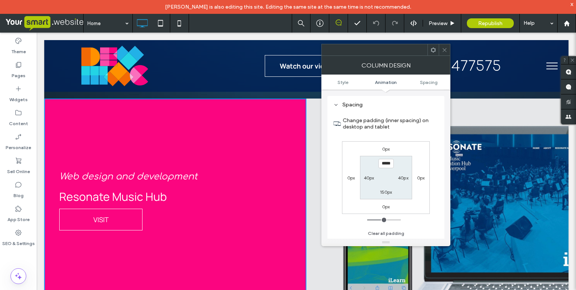
scroll to position [1643, 0]
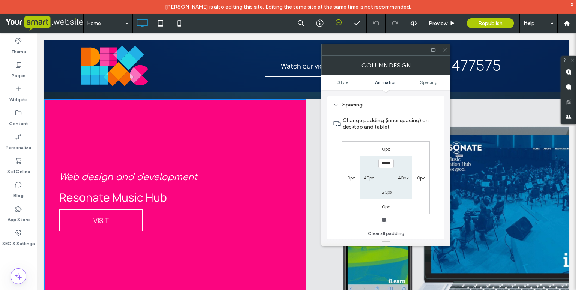
click at [127, 179] on span "Web design and development" at bounding box center [128, 177] width 138 height 10
click at [124, 178] on span "Web design and development" at bounding box center [128, 177] width 138 height 10
click at [445, 49] on icon at bounding box center [445, 50] width 6 height 6
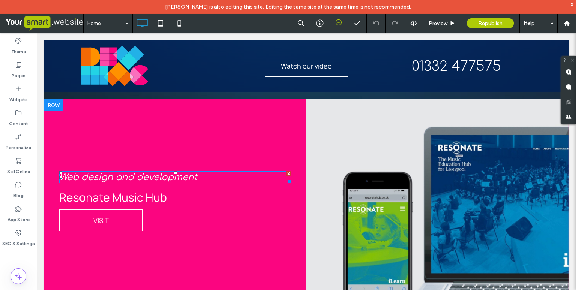
click at [112, 178] on span "Web design and development" at bounding box center [128, 177] width 138 height 10
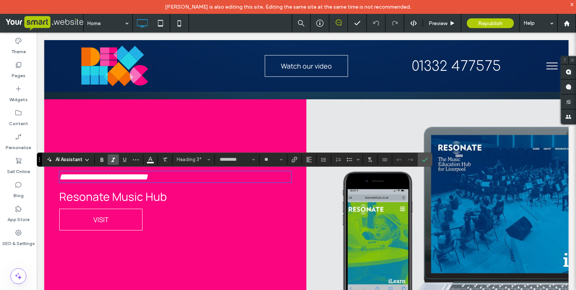
click at [113, 198] on span "Resonate Music Hub" at bounding box center [113, 196] width 108 height 15
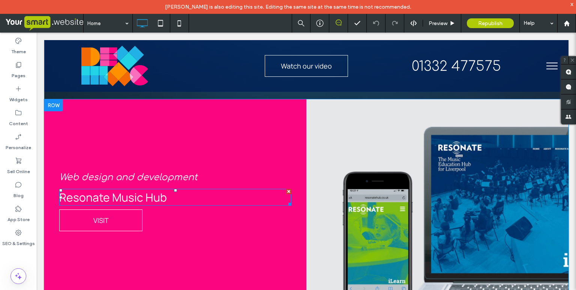
click at [113, 199] on span "Resonate Music Hub" at bounding box center [113, 197] width 108 height 15
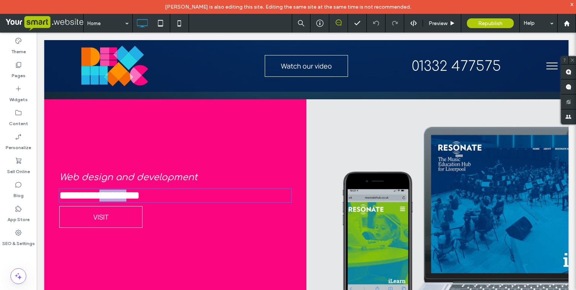
click at [113, 199] on span "**********" at bounding box center [99, 195] width 80 height 11
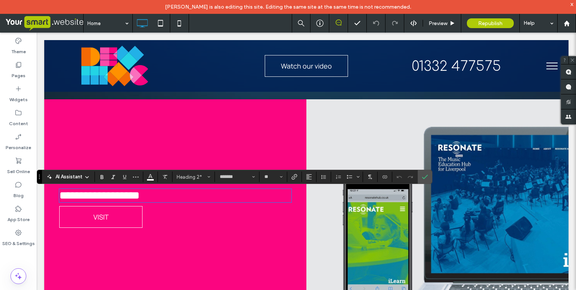
click at [149, 149] on div "**********" at bounding box center [175, 221] width 262 height 244
click at [427, 177] on label "Confirm" at bounding box center [424, 176] width 11 height 13
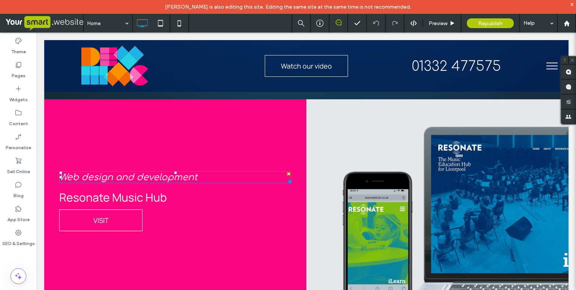
click at [140, 178] on span "Web design and development" at bounding box center [128, 177] width 138 height 10
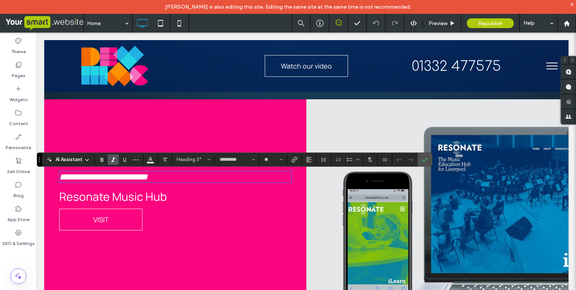
click at [123, 200] on span "Resonate Music Hub" at bounding box center [113, 196] width 108 height 15
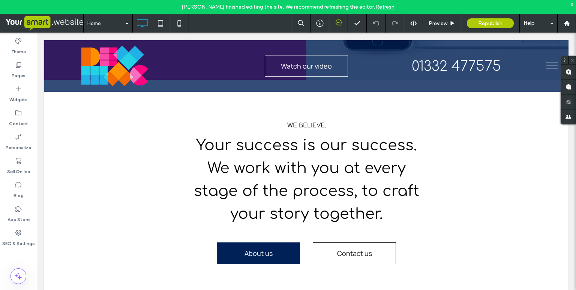
scroll to position [2398, 0]
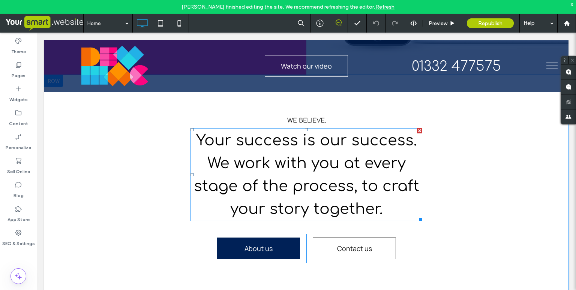
click at [282, 141] on span "Your success is our success. We work with you at every stage of the process, to…" at bounding box center [306, 174] width 225 height 85
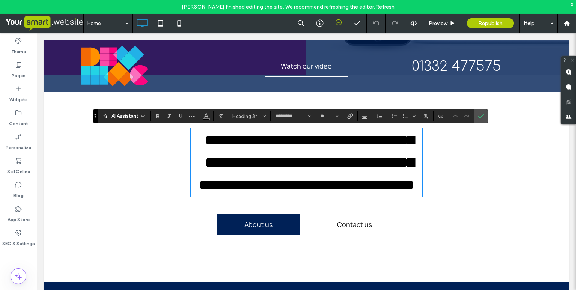
click at [442, 143] on div "**********" at bounding box center [306, 178] width 450 height 132
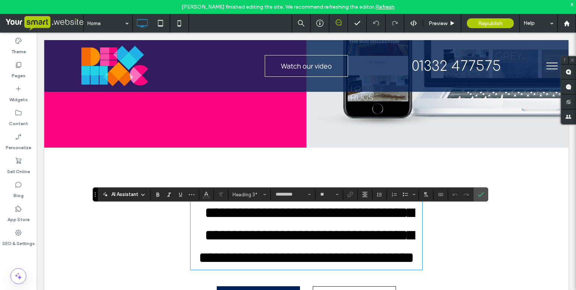
scroll to position [2320, 0]
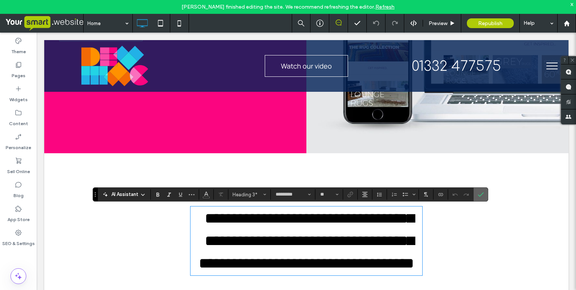
click at [479, 193] on icon "Confirm" at bounding box center [481, 195] width 6 height 6
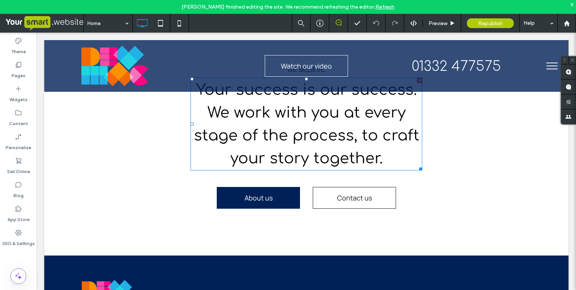
scroll to position [2449, 0]
click at [16, 68] on use at bounding box center [18, 65] width 5 height 6
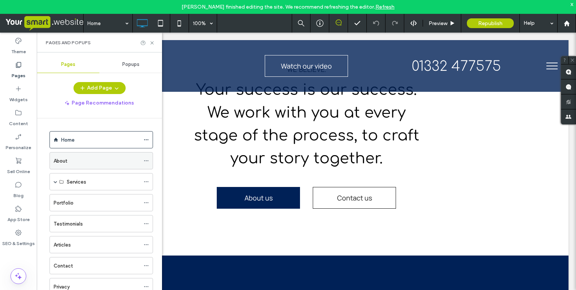
click at [62, 161] on label "About" at bounding box center [61, 160] width 14 height 13
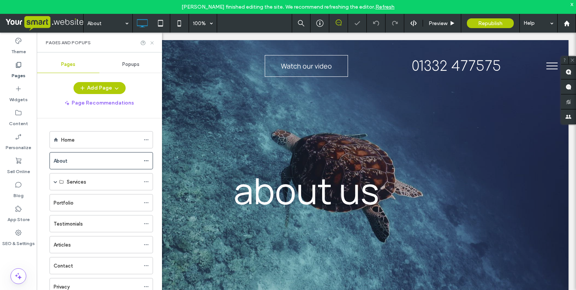
click at [149, 45] on icon at bounding box center [152, 43] width 6 height 6
